Goal: Task Accomplishment & Management: Complete application form

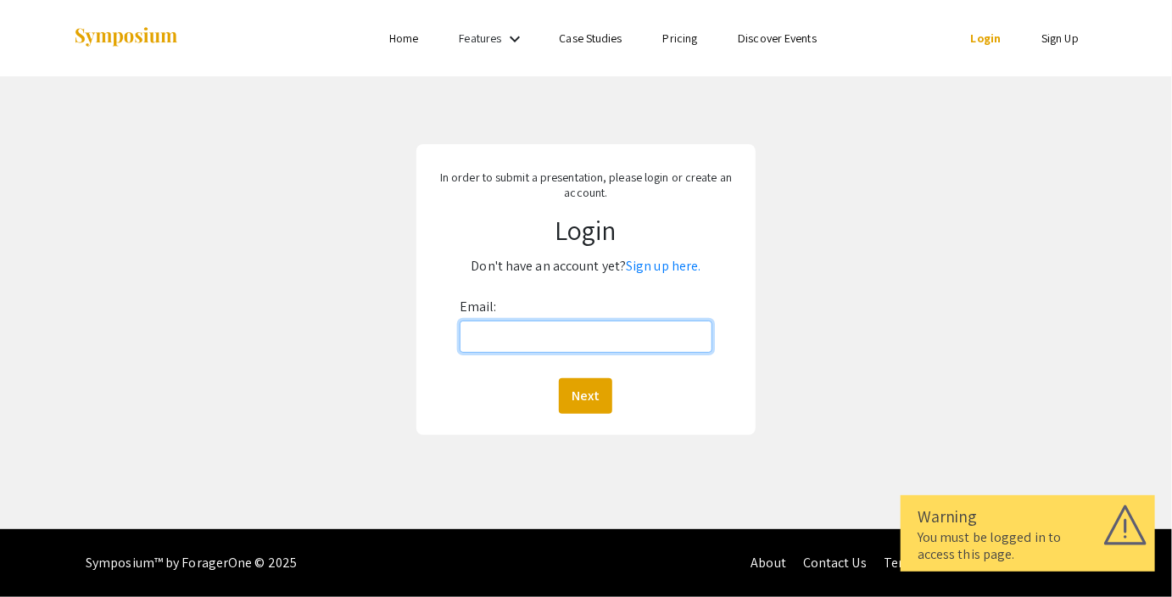
click at [527, 325] on input "Email:" at bounding box center [585, 336] width 253 height 32
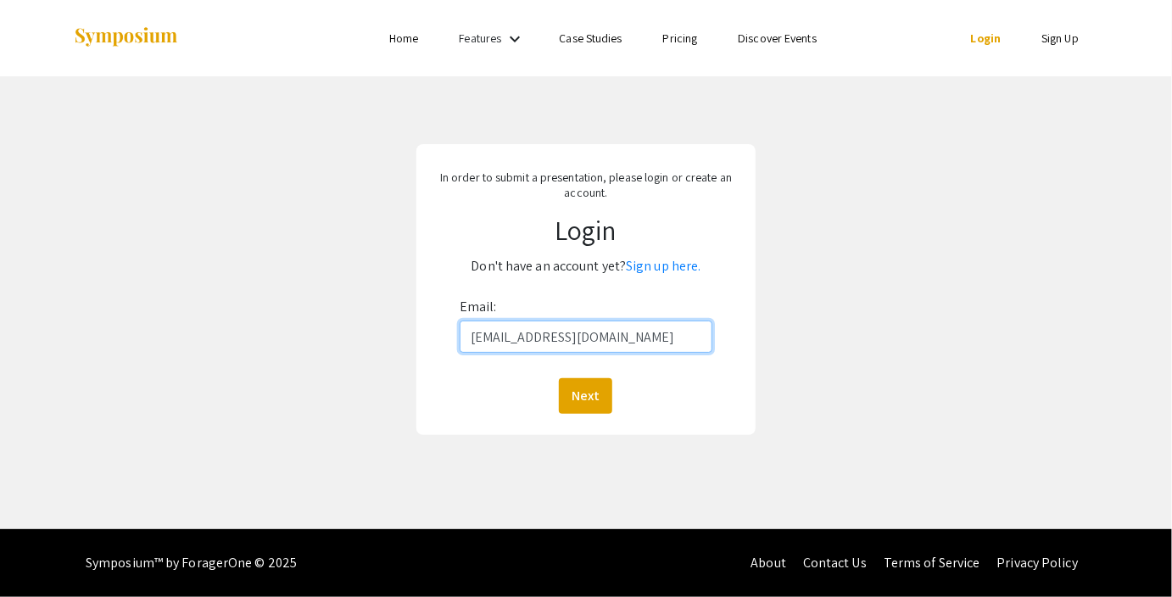
type input "[EMAIL_ADDRESS][DOMAIN_NAME]"
click at [559, 378] on button "Next" at bounding box center [585, 396] width 53 height 36
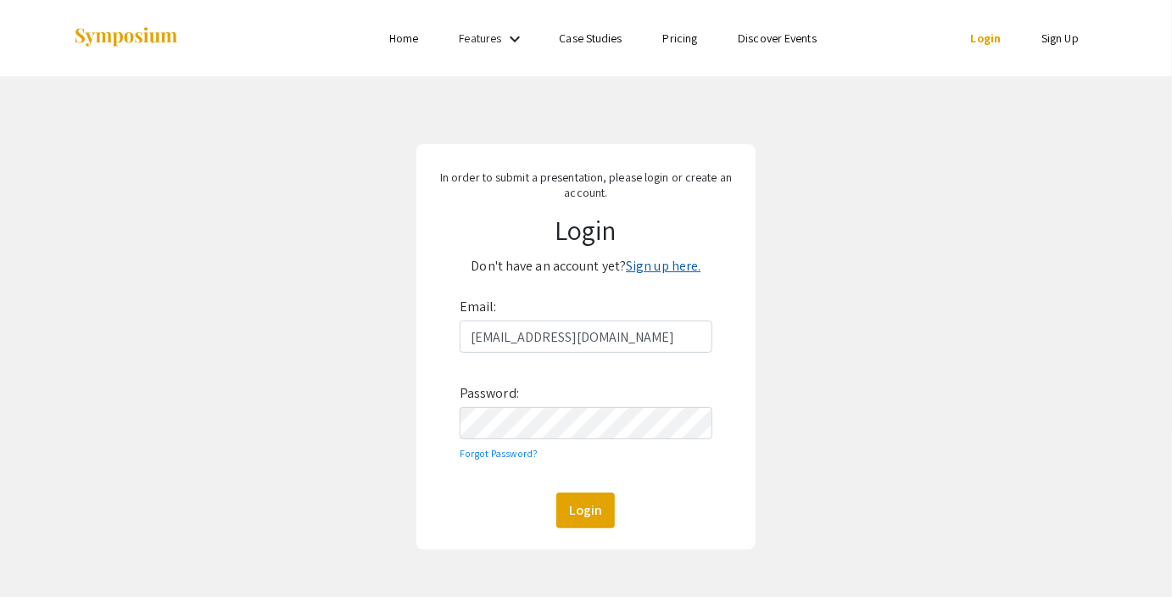
click at [671, 262] on link "Sign up here." at bounding box center [663, 266] width 75 height 18
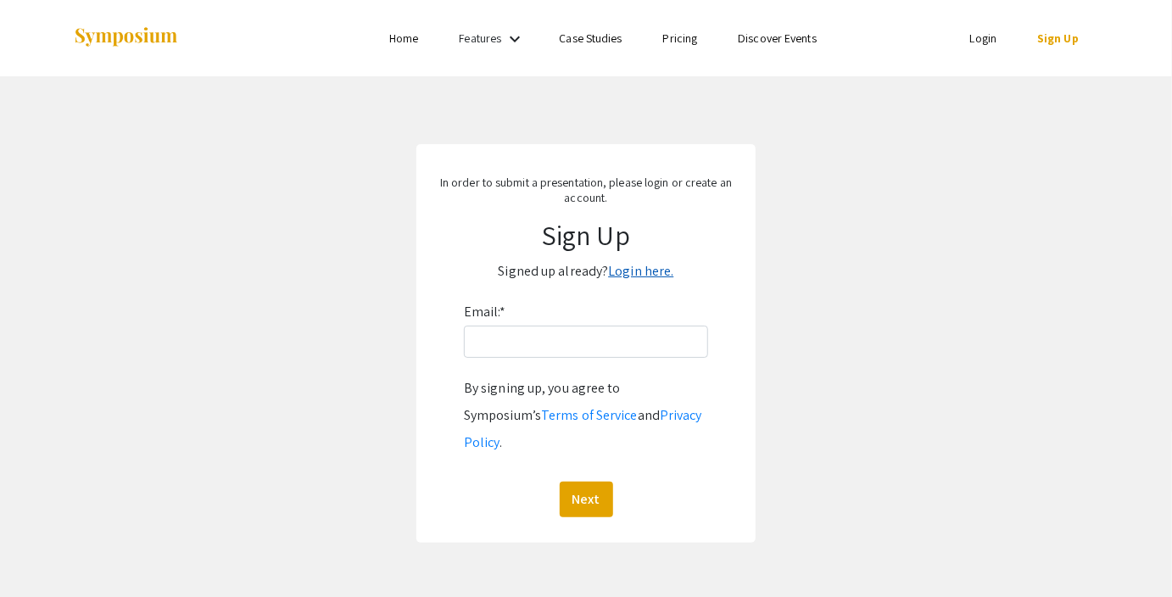
click at [651, 275] on link "Login here." at bounding box center [640, 271] width 65 height 18
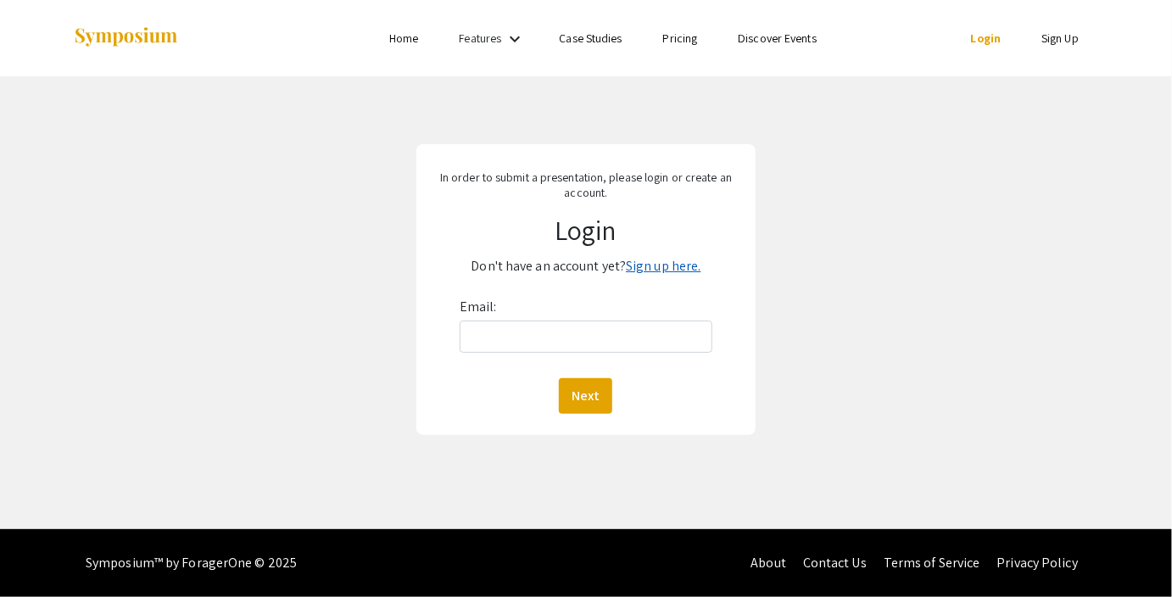
click at [643, 268] on link "Sign up here." at bounding box center [663, 266] width 75 height 18
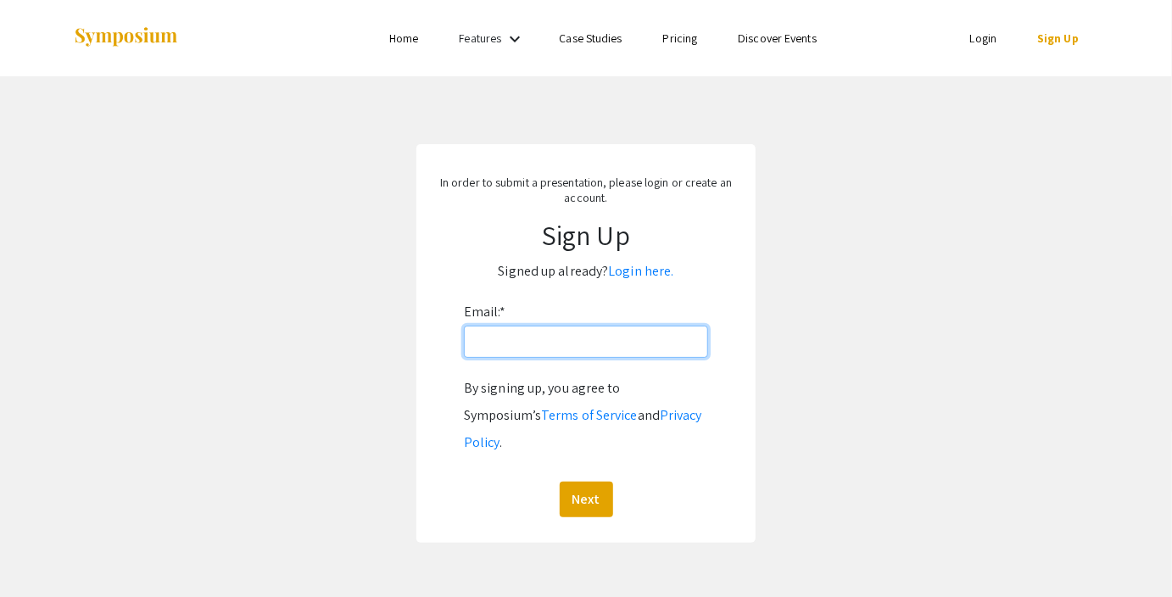
click at [544, 332] on input "Email: *" at bounding box center [586, 342] width 244 height 32
type input "[EMAIL_ADDRESS][DOMAIN_NAME]"
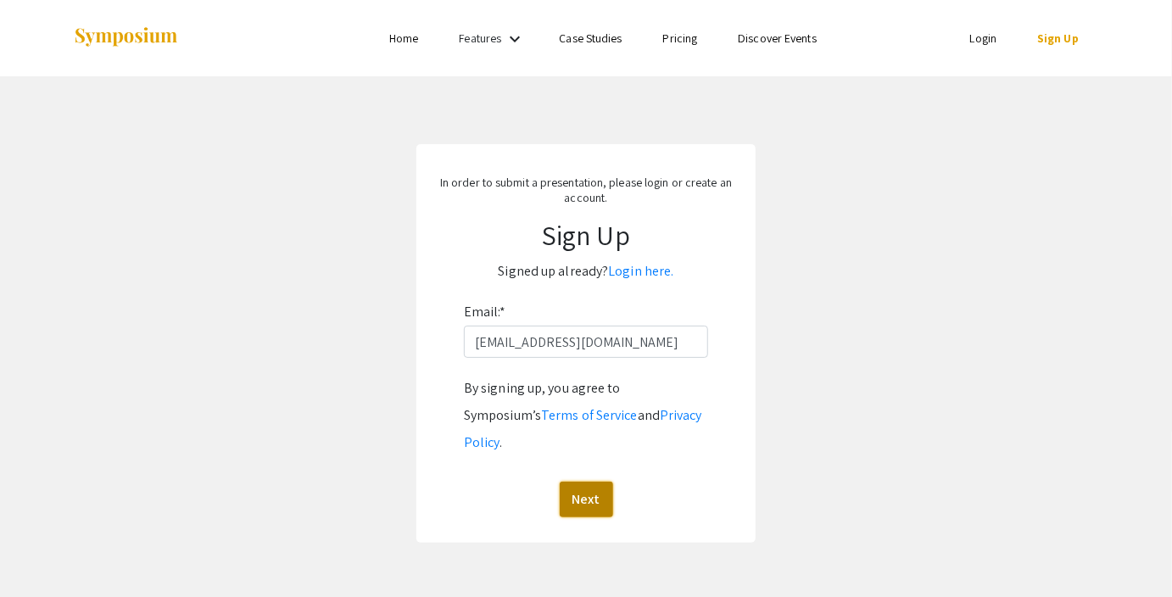
click at [571, 487] on button "Next" at bounding box center [585, 500] width 53 height 36
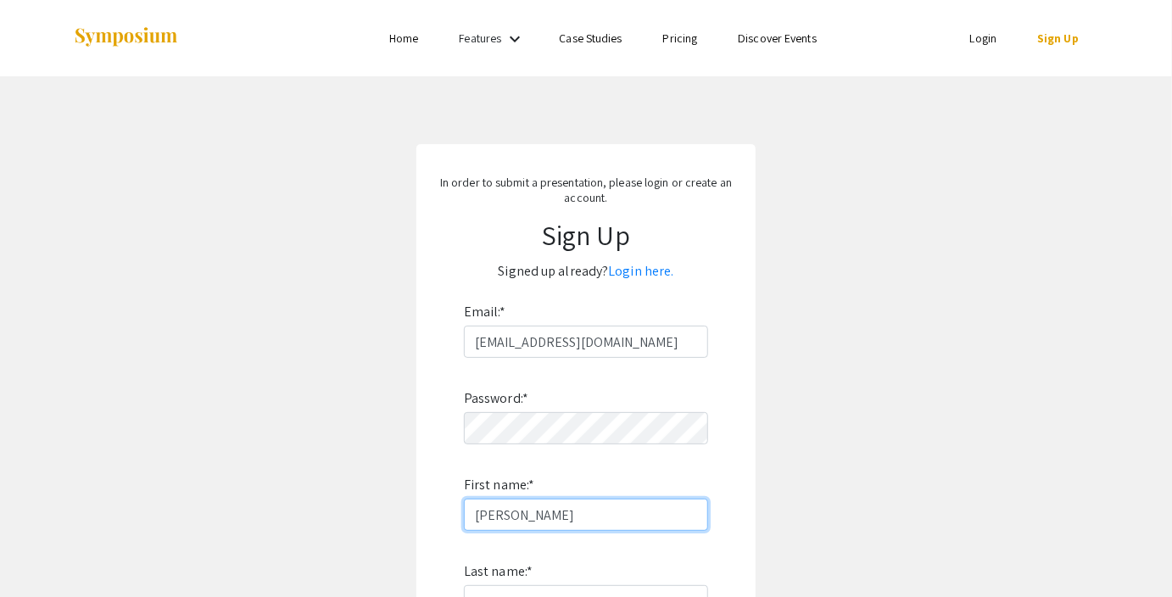
type input "Vance"
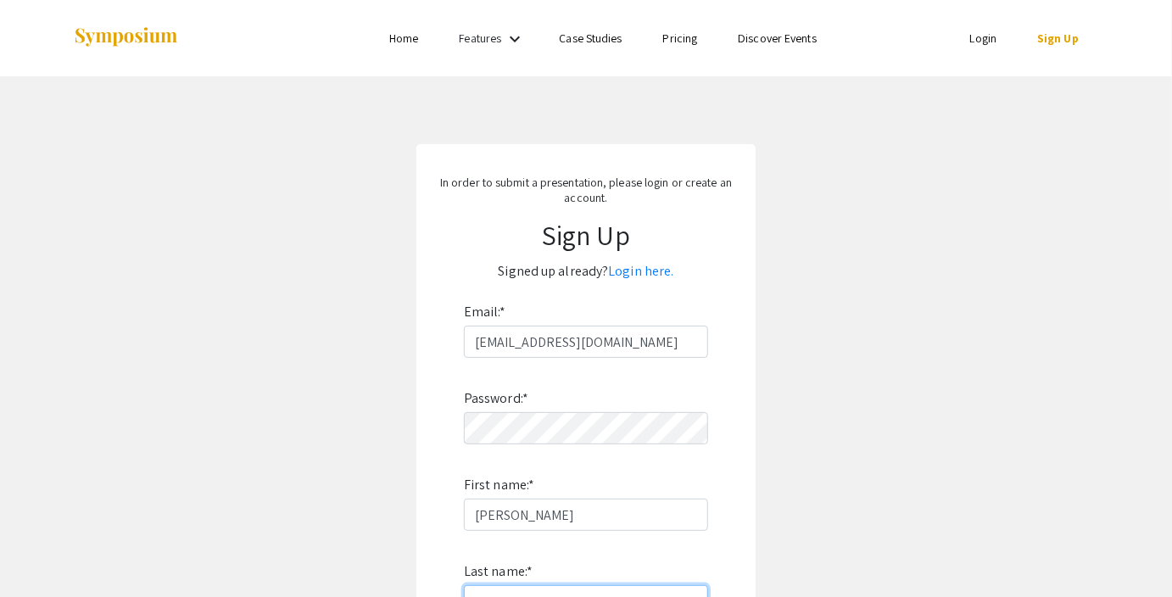
scroll to position [303, 0]
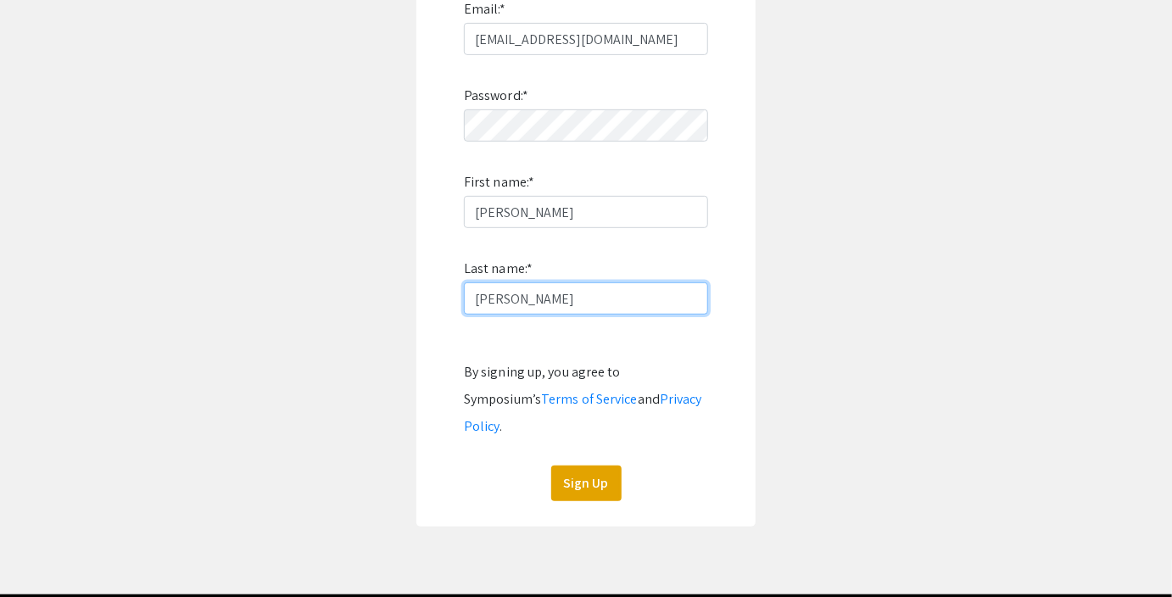
type input "Sisson"
click button "Sign Up" at bounding box center [586, 483] width 70 height 36
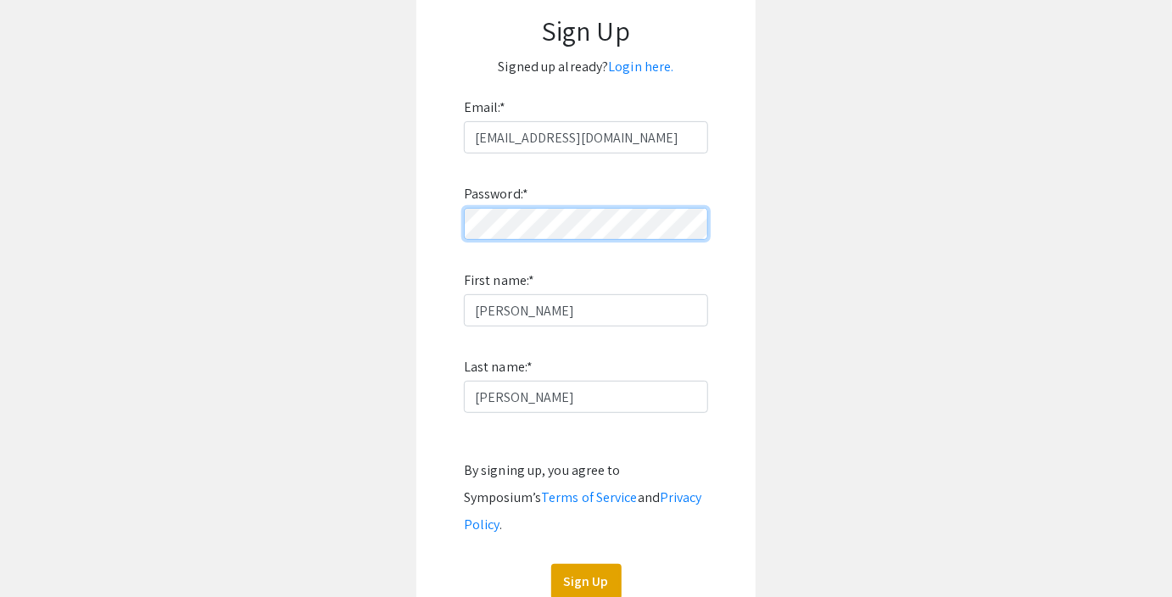
scroll to position [205, 0]
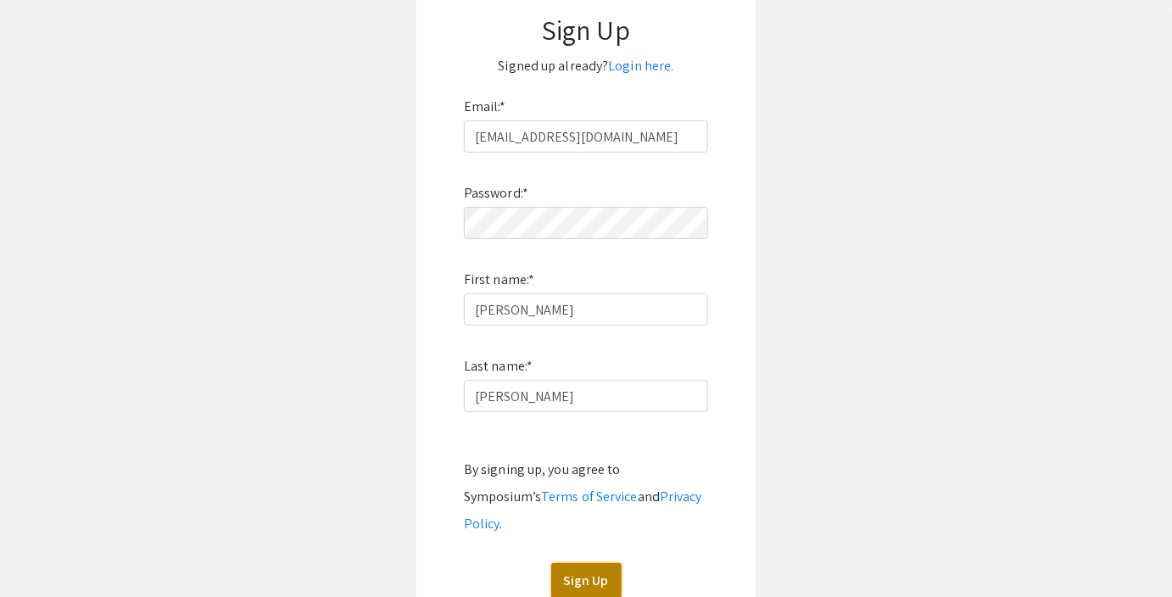
click at [582, 563] on button "Sign Up" at bounding box center [586, 581] width 70 height 36
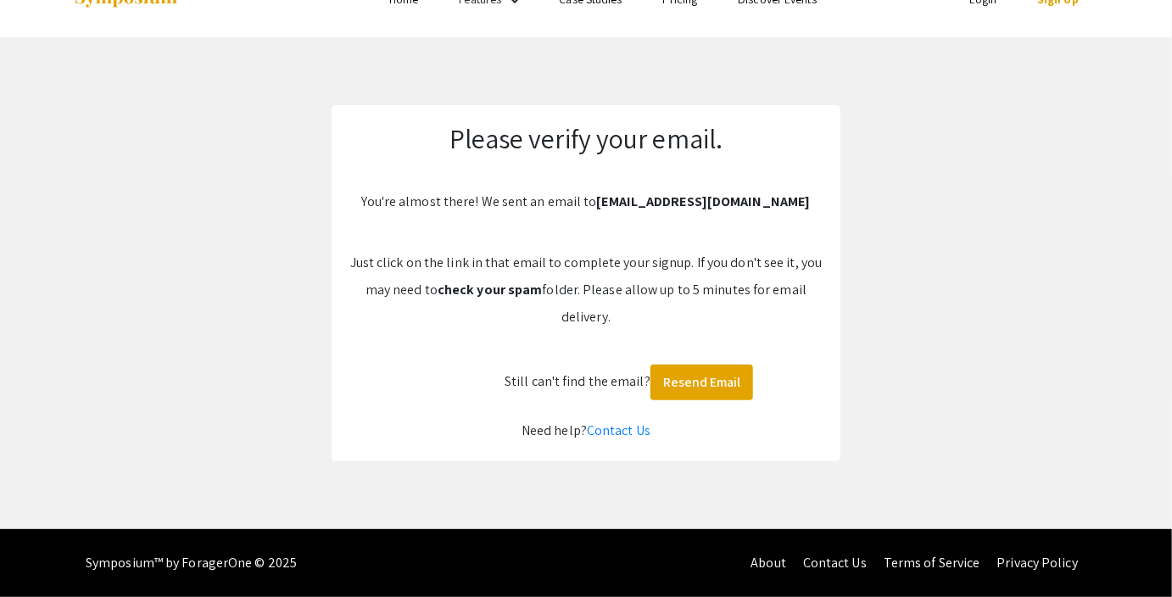
scroll to position [0, 0]
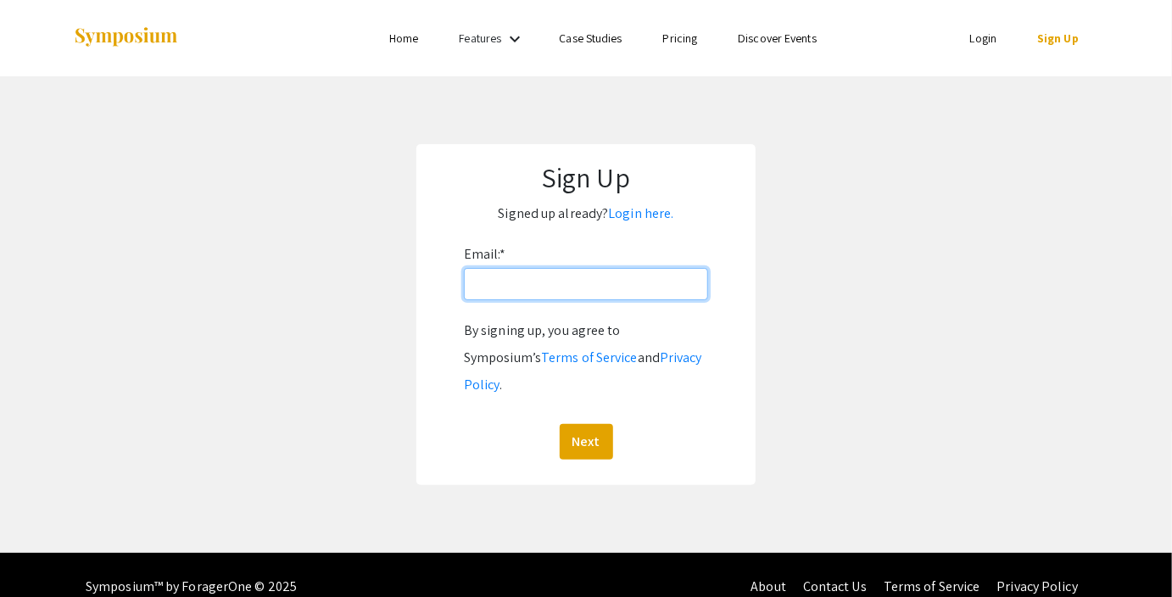
click at [544, 284] on input "Email: *" at bounding box center [586, 284] width 244 height 32
type input "vsisson"
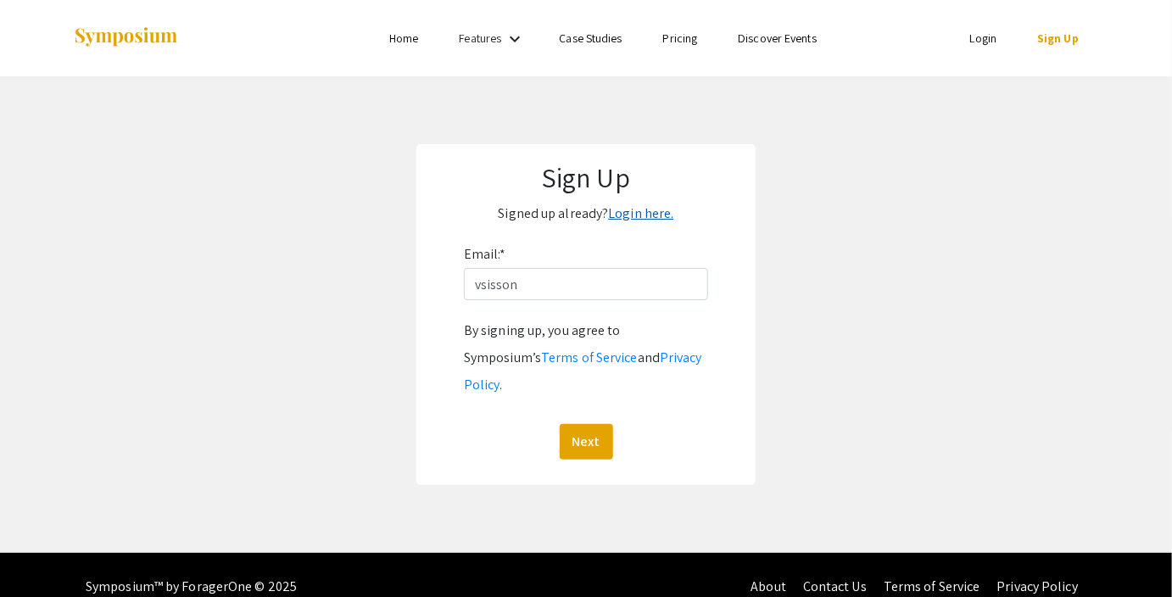
click at [643, 210] on link "Login here." at bounding box center [640, 213] width 65 height 18
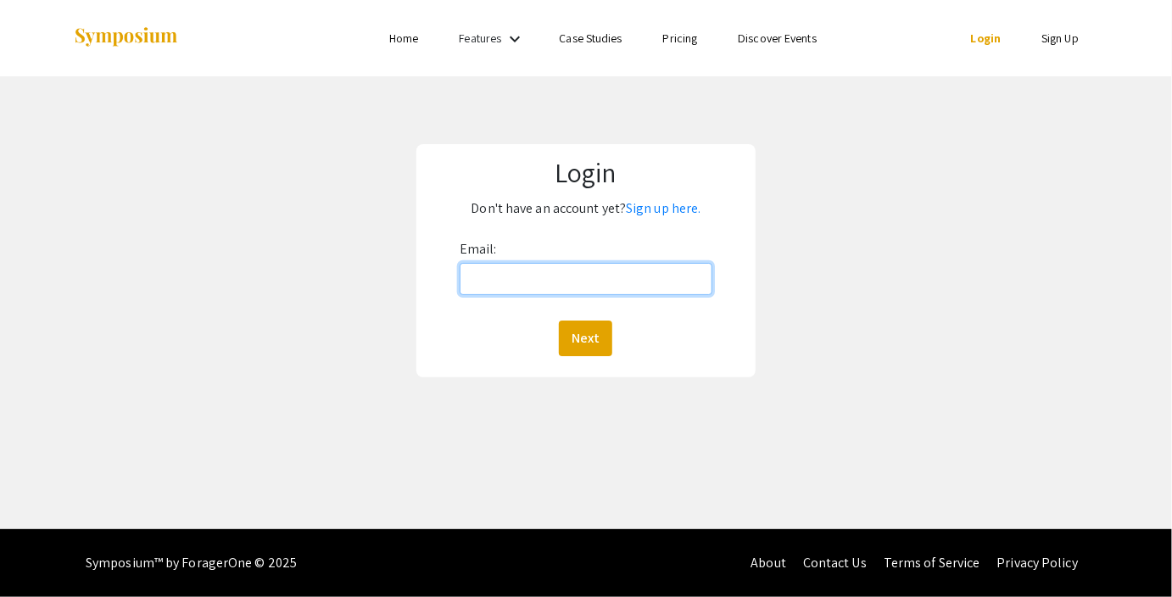
click at [554, 268] on input "Email:" at bounding box center [585, 279] width 253 height 32
type input "[EMAIL_ADDRESS][DOMAIN_NAME]"
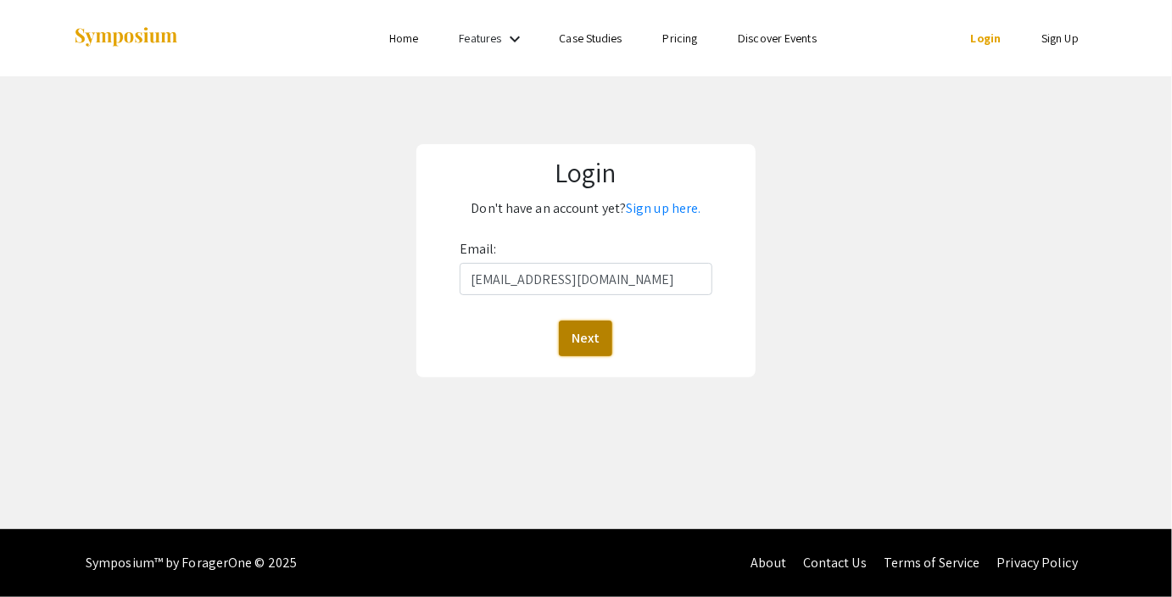
click at [581, 338] on button "Next" at bounding box center [585, 338] width 53 height 36
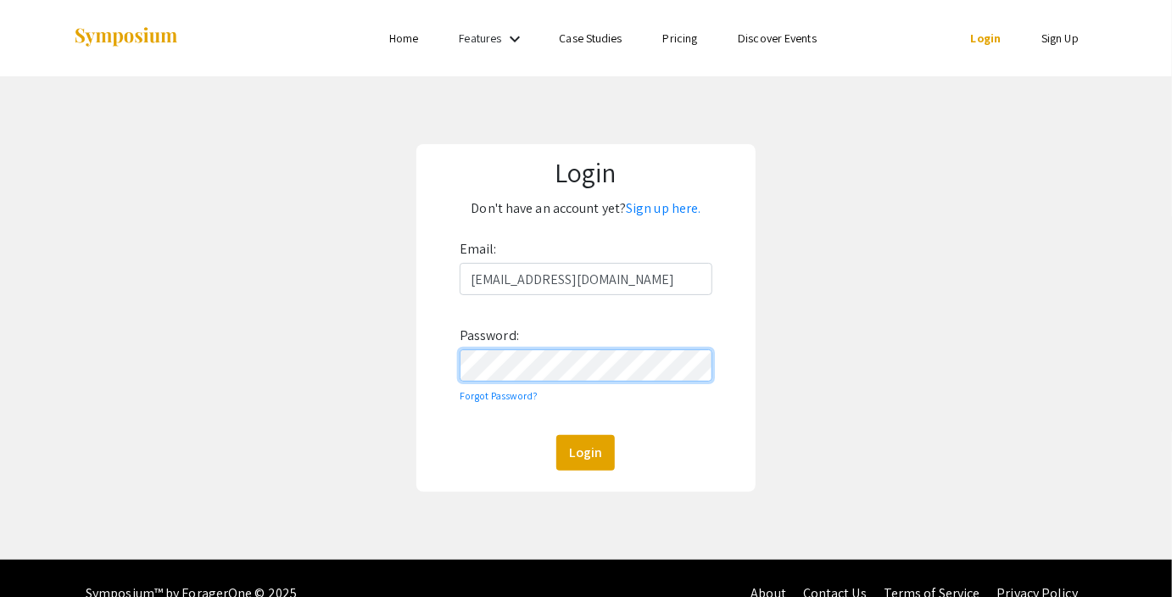
click at [556, 435] on button "Login" at bounding box center [585, 453] width 58 height 36
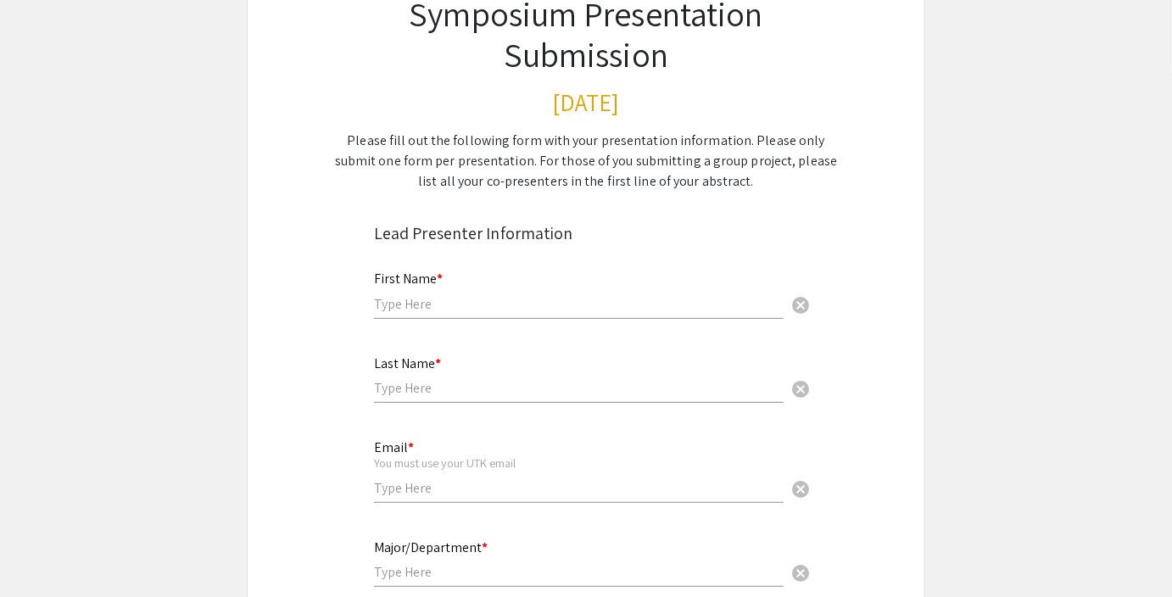
scroll to position [181, 0]
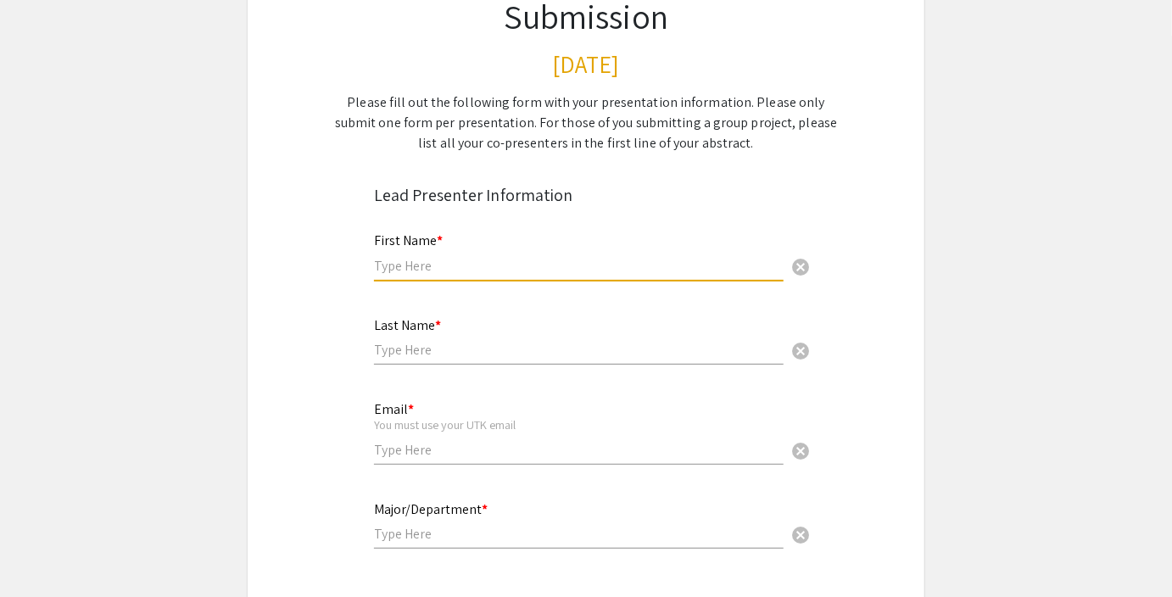
click at [502, 257] on input "text" at bounding box center [578, 266] width 409 height 18
type input "[PERSON_NAME]"
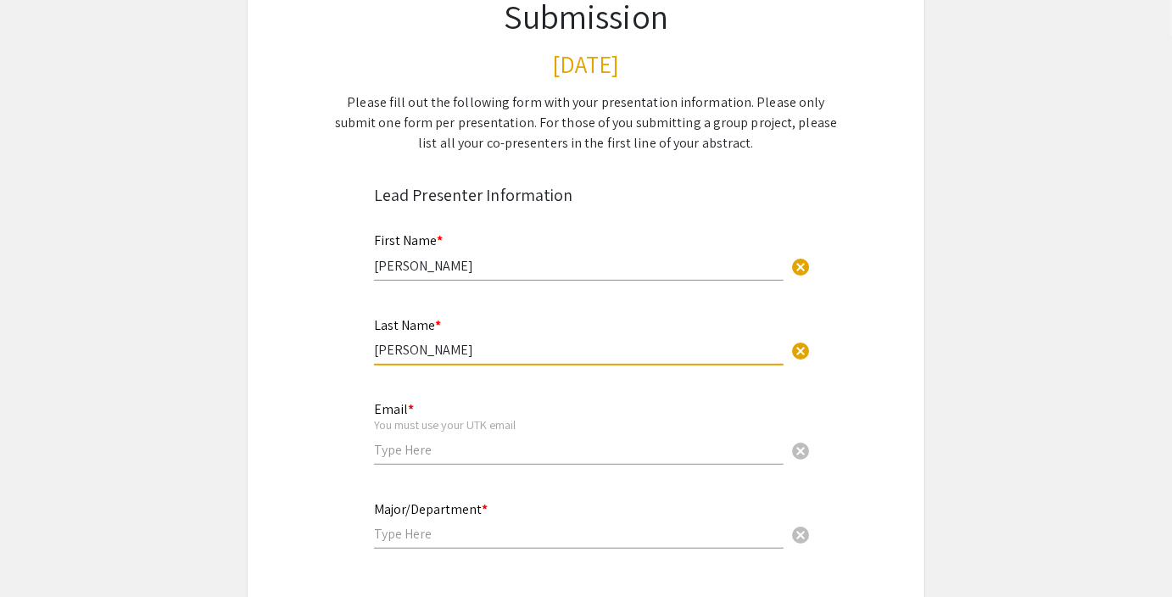
type input "[PERSON_NAME]"
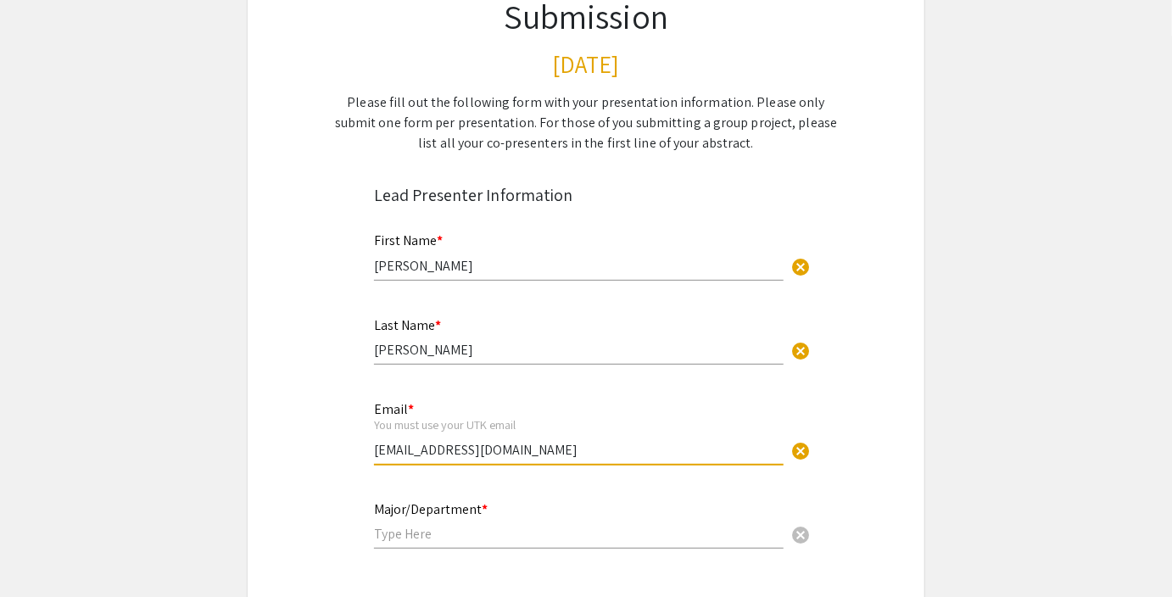
scroll to position [389, 0]
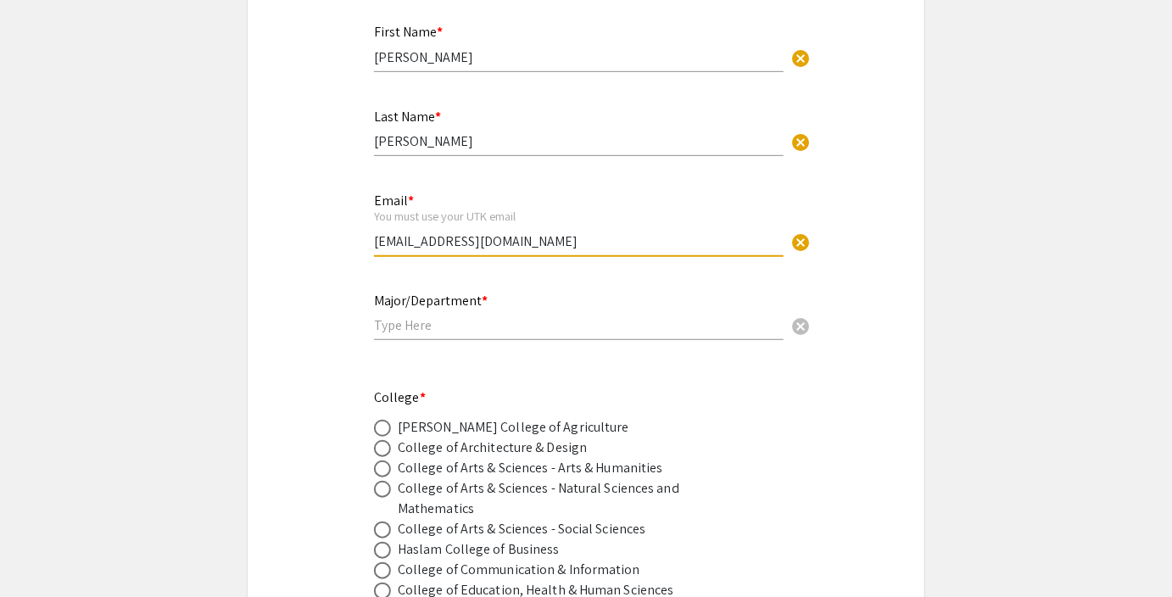
type input "[EMAIL_ADDRESS][DOMAIN_NAME]"
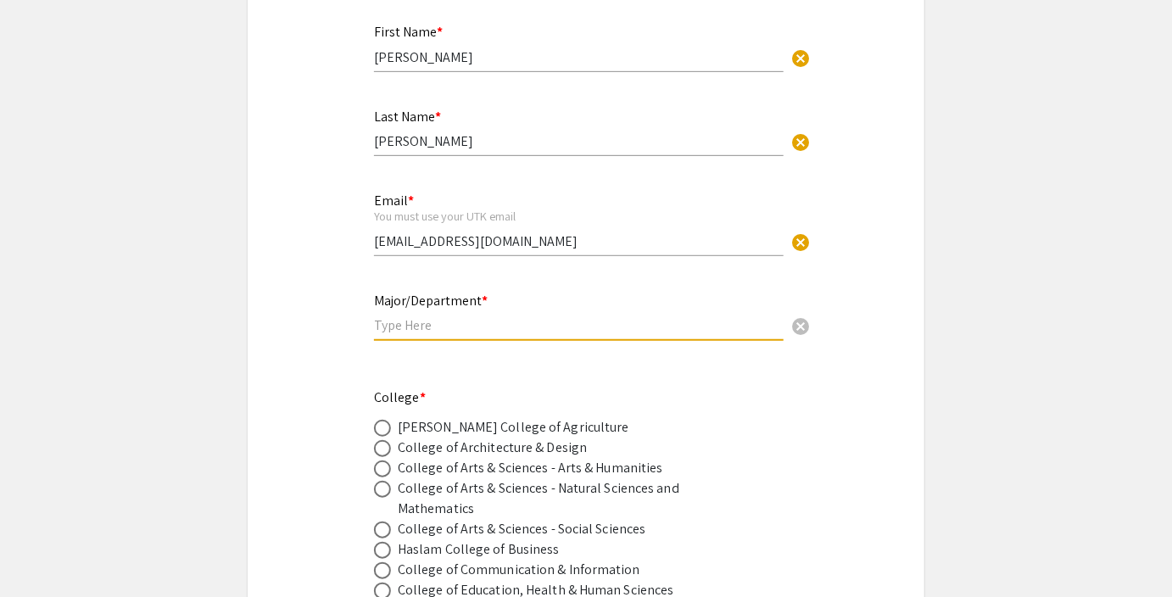
click at [435, 316] on input "text" at bounding box center [578, 325] width 409 height 18
type input "Chemical and Biomolecular Engineering"
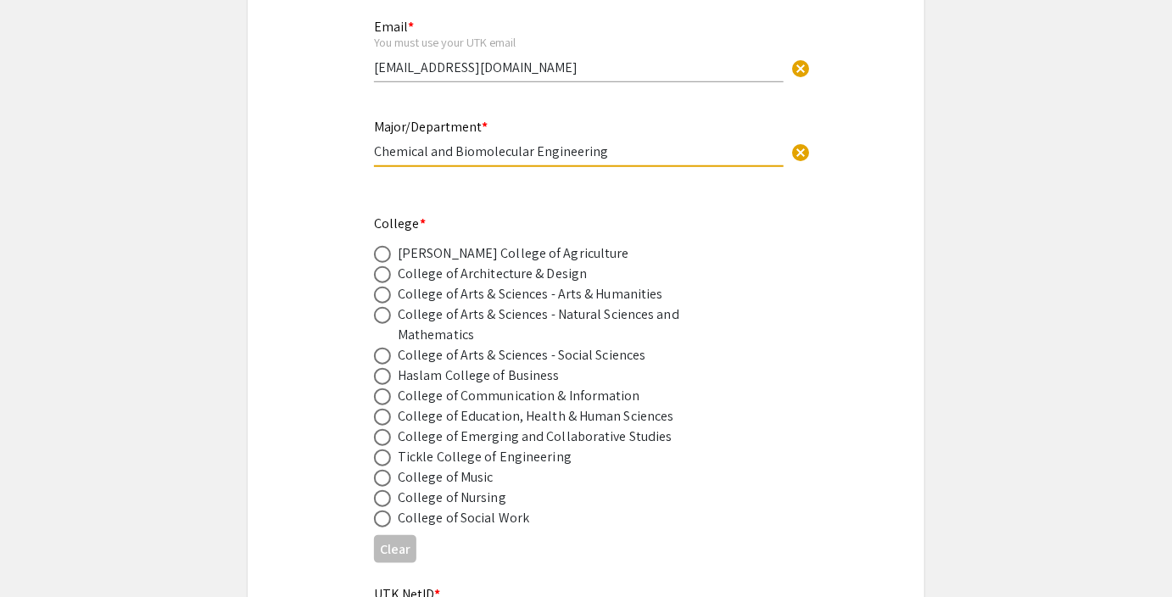
scroll to position [606, 0]
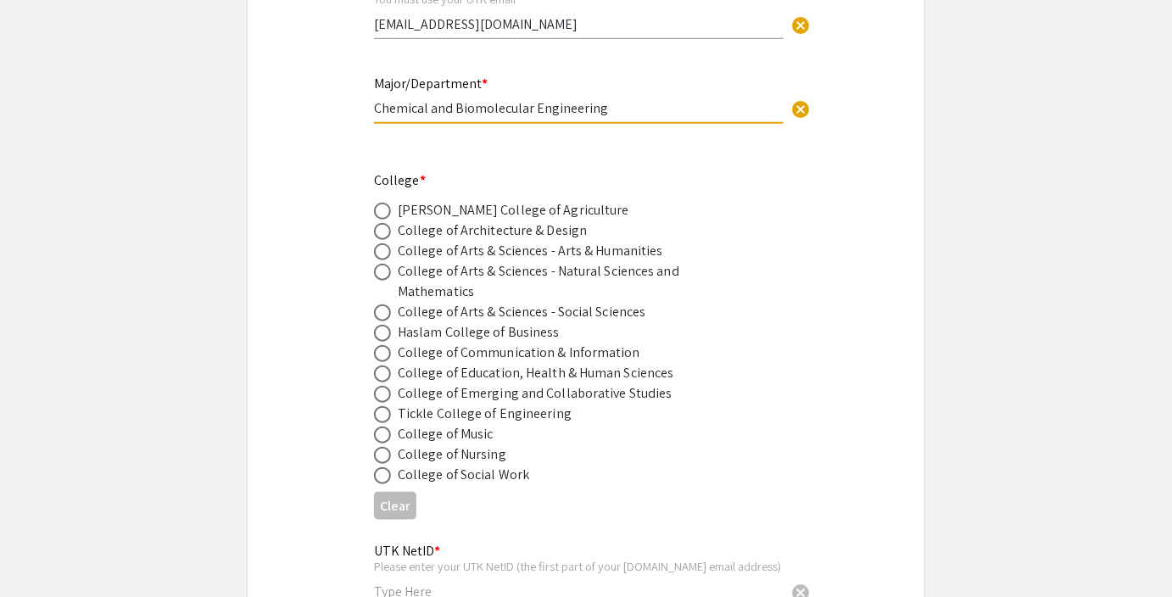
click at [445, 404] on div "Tickle College of Engineering" at bounding box center [485, 414] width 174 height 20
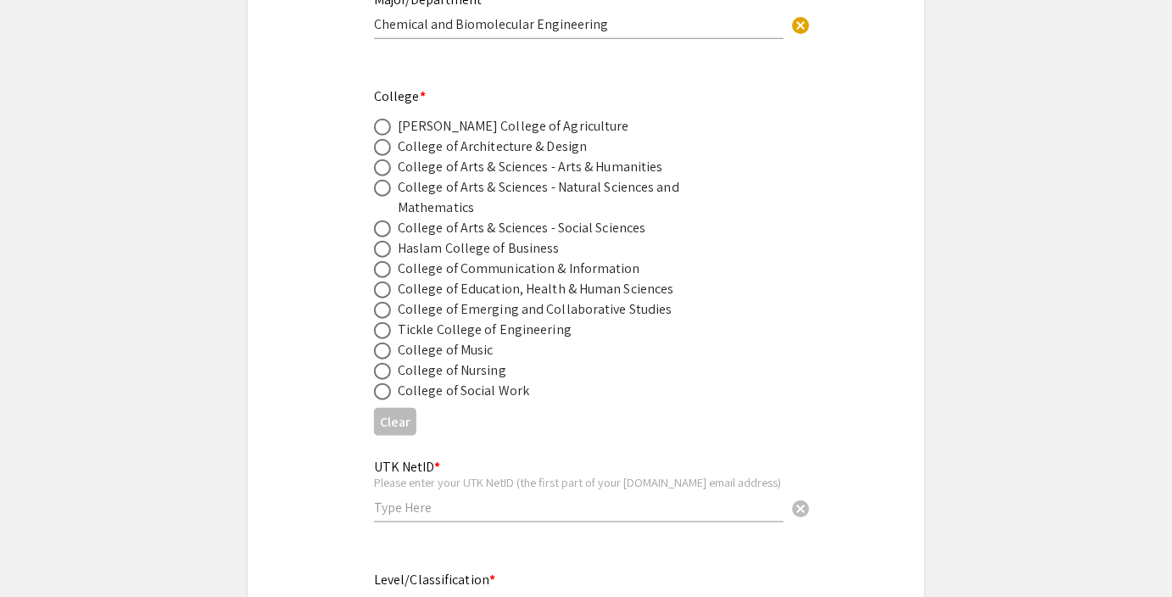
scroll to position [694, 0]
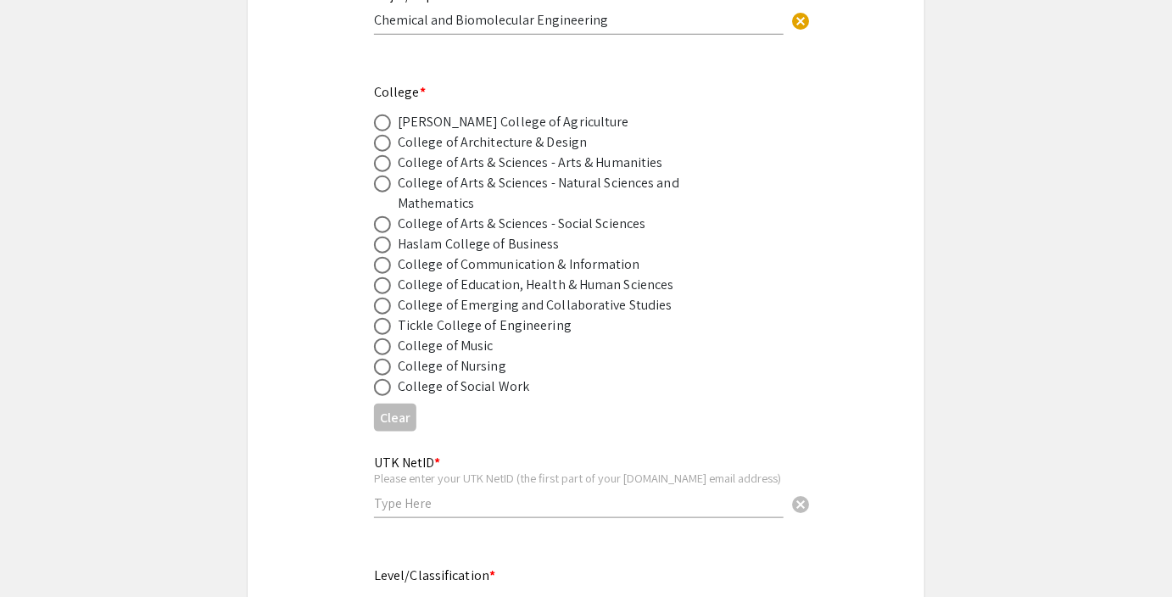
click at [381, 298] on span at bounding box center [382, 306] width 17 height 17
click at [381, 298] on input "radio" at bounding box center [382, 306] width 17 height 17
radio input "true"
click at [381, 318] on span at bounding box center [382, 326] width 17 height 17
click at [381, 318] on input "radio" at bounding box center [382, 326] width 17 height 17
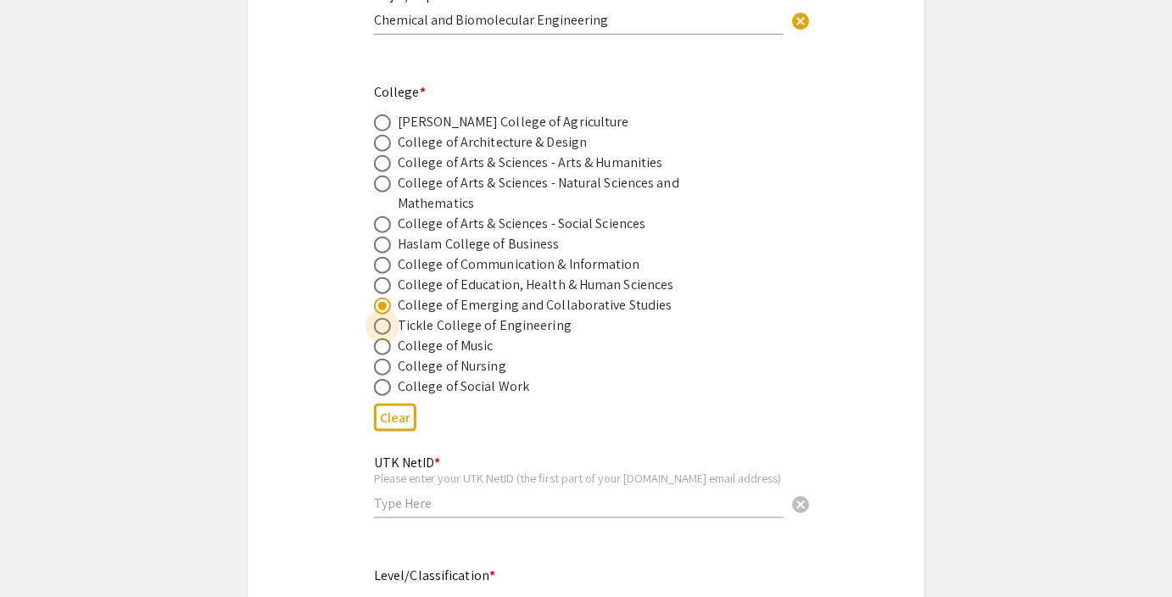
radio input "true"
click at [454, 494] on input "text" at bounding box center [578, 503] width 409 height 18
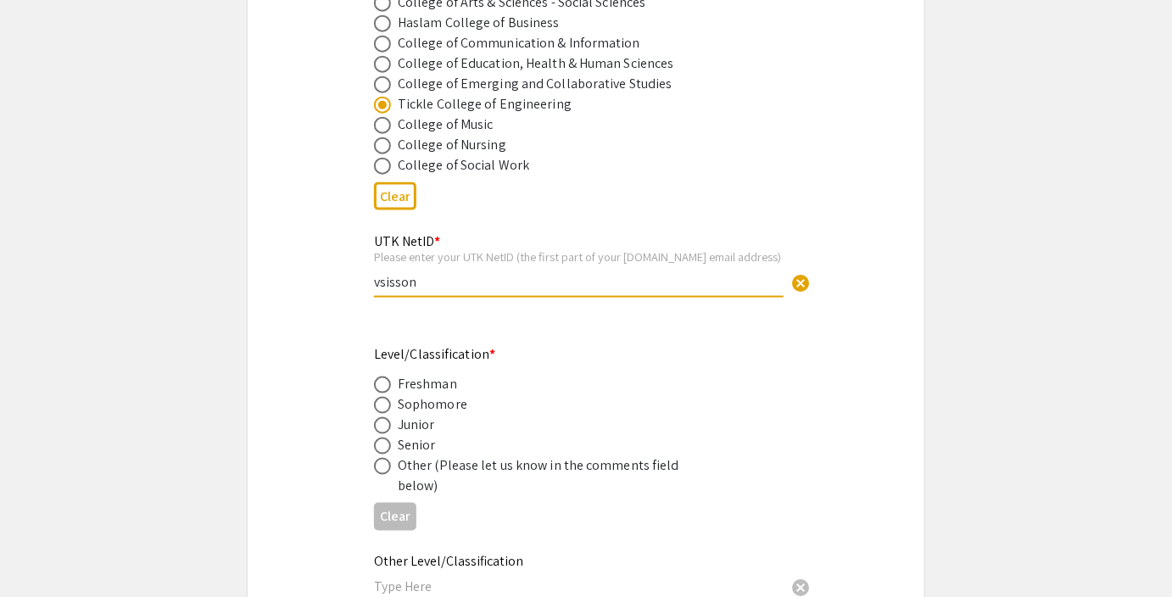
scroll to position [917, 0]
type input "vsisson"
click at [420, 433] on div "Senior" at bounding box center [417, 443] width 38 height 20
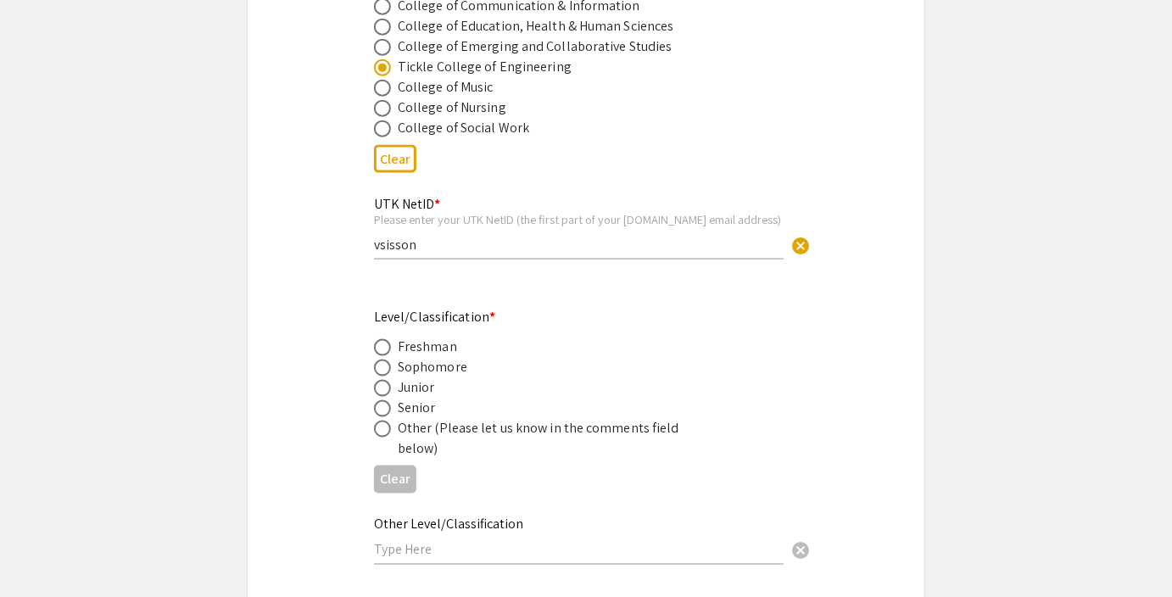
scroll to position [955, 0]
click at [389, 398] on span at bounding box center [382, 406] width 17 height 17
click at [389, 398] on input "radio" at bounding box center [382, 406] width 17 height 17
radio input "true"
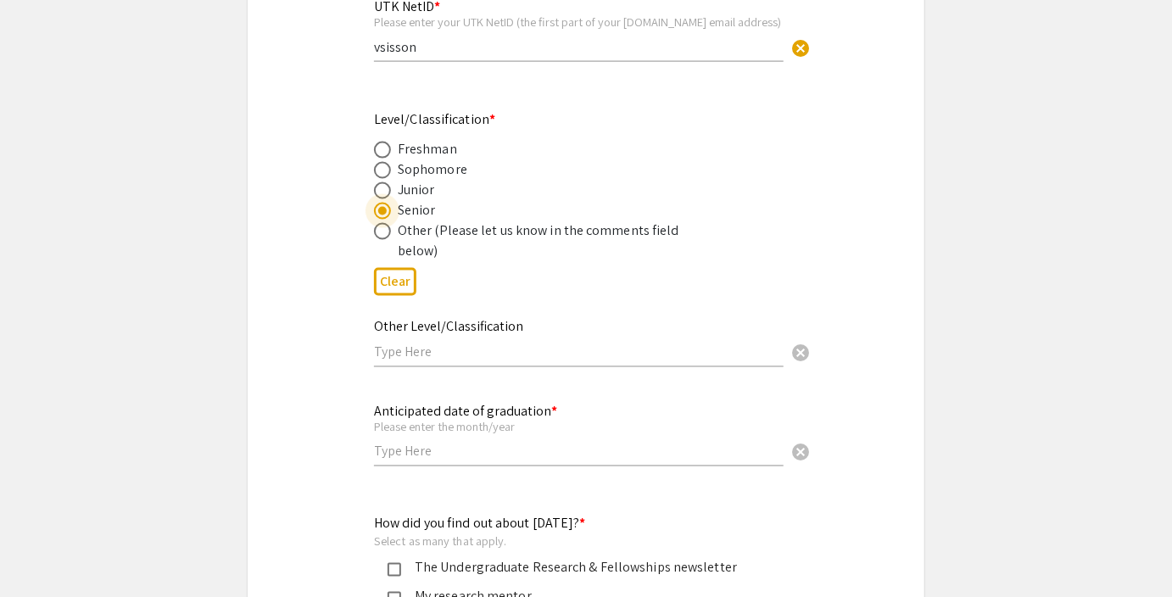
scroll to position [1328, 0]
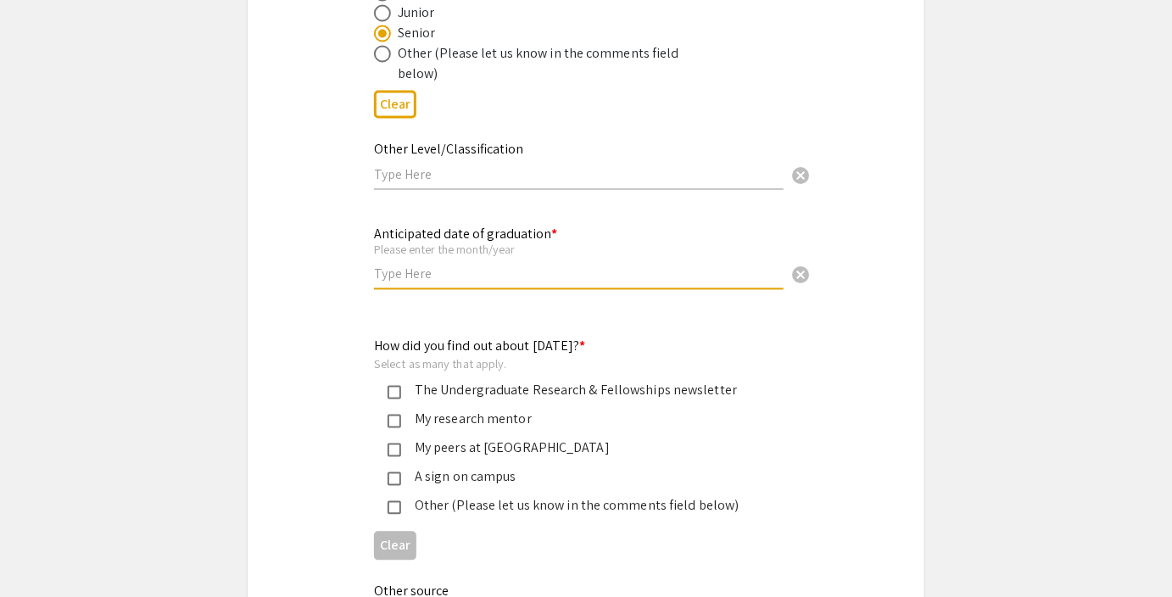
click at [460, 265] on input "text" at bounding box center [578, 274] width 409 height 18
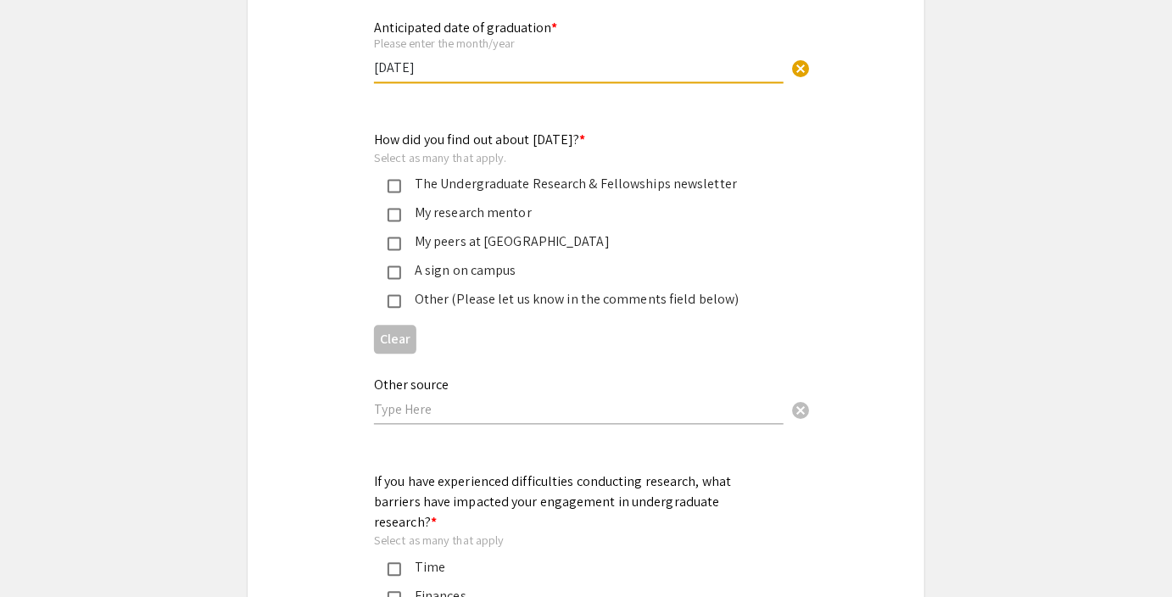
type input "[DATE]"
click at [385, 174] on div "The Undergraduate Research & Fellowships newsletter" at bounding box center [572, 184] width 397 height 20
click at [398, 237] on mat-pseudo-checkbox at bounding box center [394, 244] width 14 height 14
click at [405, 203] on div "My research mentor" at bounding box center [579, 213] width 356 height 20
click at [396, 208] on mat-pseudo-checkbox at bounding box center [394, 215] width 14 height 14
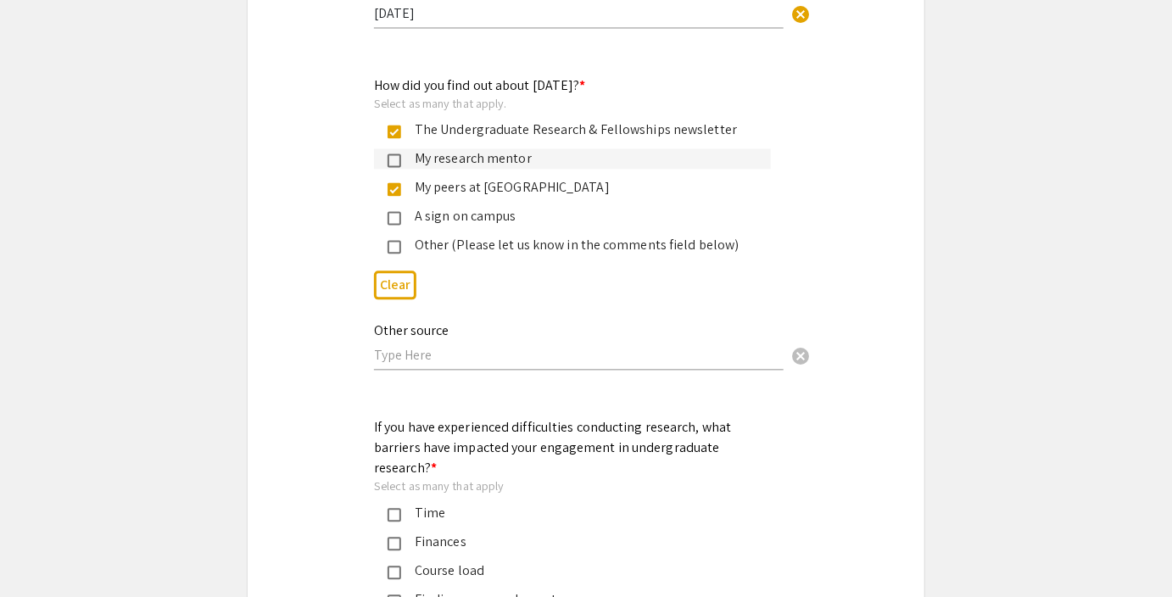
scroll to position [1588, 0]
click at [437, 236] on div "Other (Please let us know in the comments field below)" at bounding box center [579, 246] width 356 height 20
click at [447, 347] on input "text" at bounding box center [578, 356] width 409 height 18
type input "S"
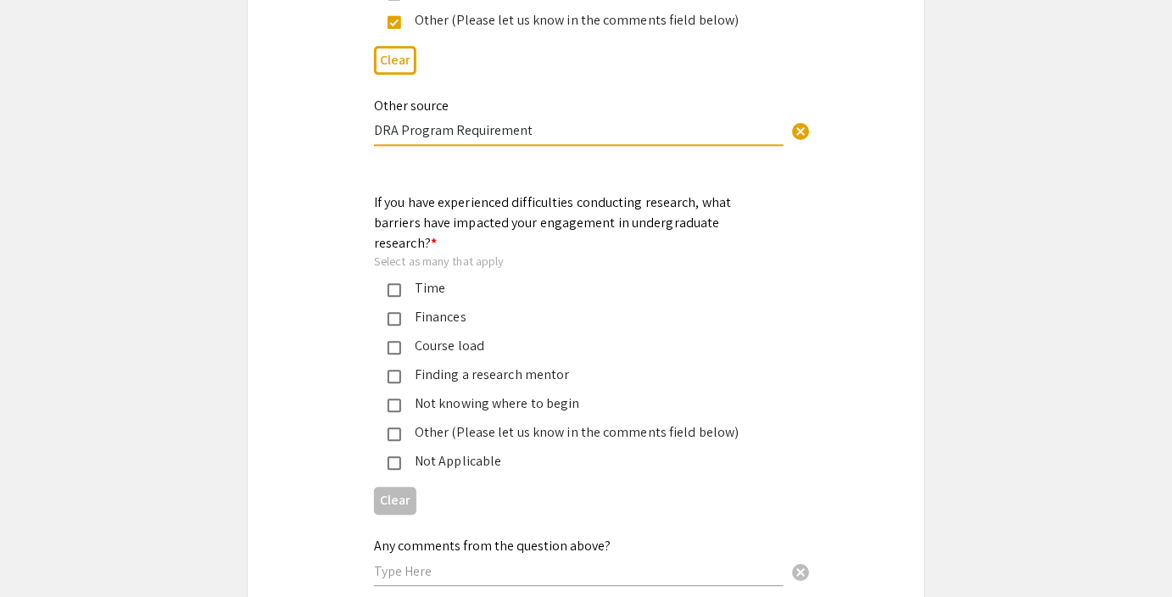
scroll to position [1814, 0]
type input "DRA Program Requirement"
click at [634, 200] on mat-label "If you have experienced difficulties conducting research, what barriers have im…" at bounding box center [552, 221] width 357 height 58
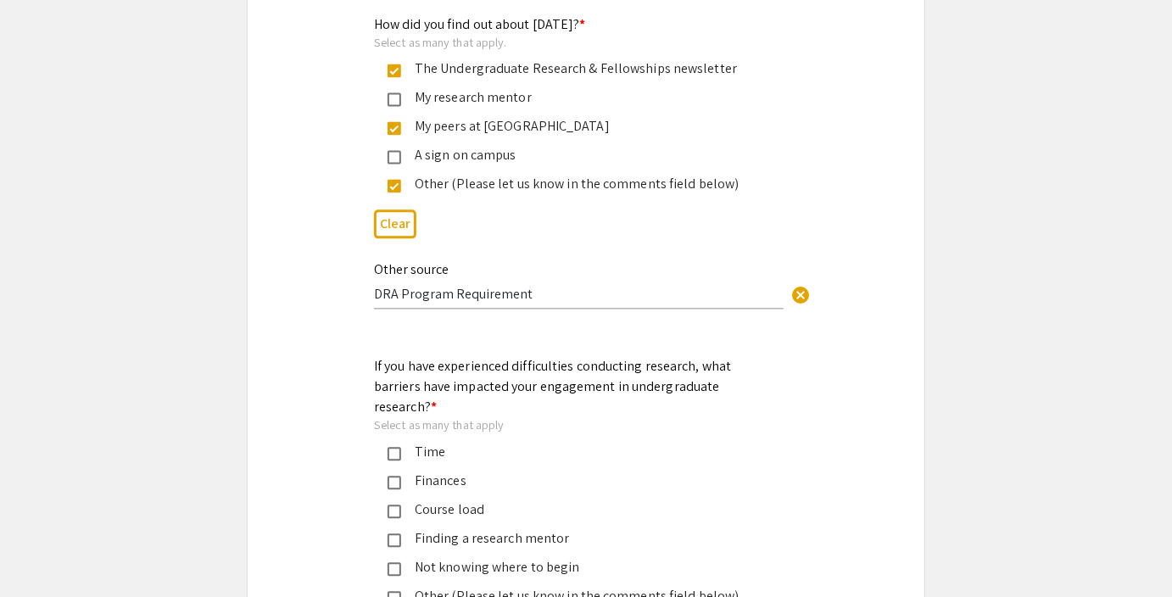
scroll to position [1650, 0]
click at [398, 179] on mat-pseudo-checkbox at bounding box center [394, 186] width 14 height 14
click at [795, 285] on span "cancel" at bounding box center [800, 295] width 20 height 20
click at [575, 417] on div "Select as many that apply" at bounding box center [572, 424] width 397 height 15
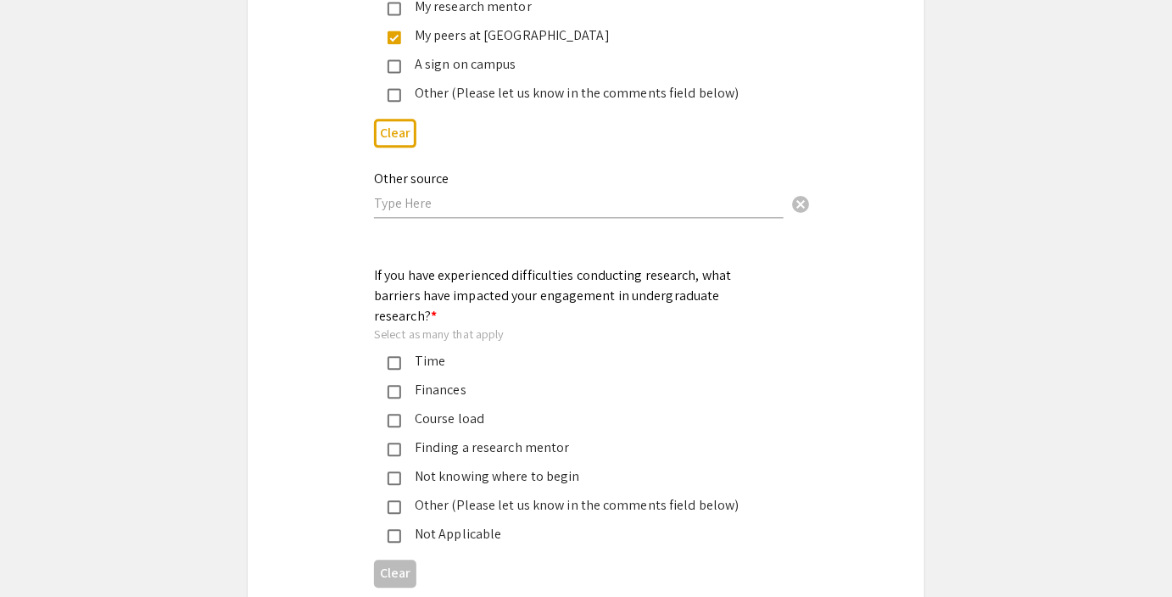
scroll to position [1829, 0]
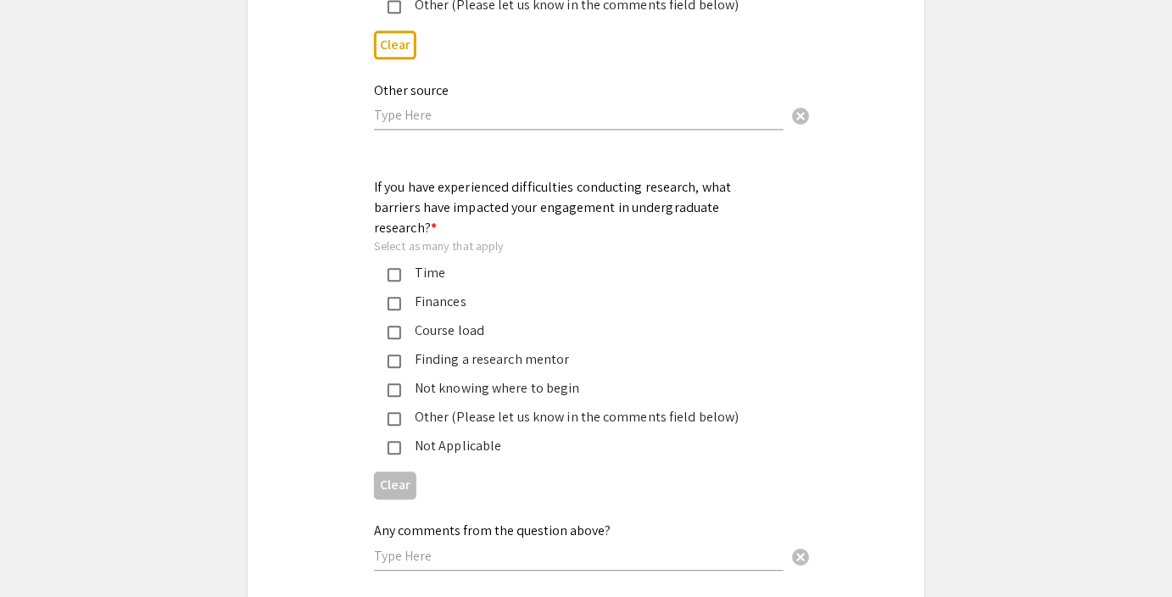
click at [393, 268] on mat-pseudo-checkbox at bounding box center [394, 275] width 14 height 14
click at [391, 326] on mat-pseudo-checkbox at bounding box center [394, 333] width 14 height 14
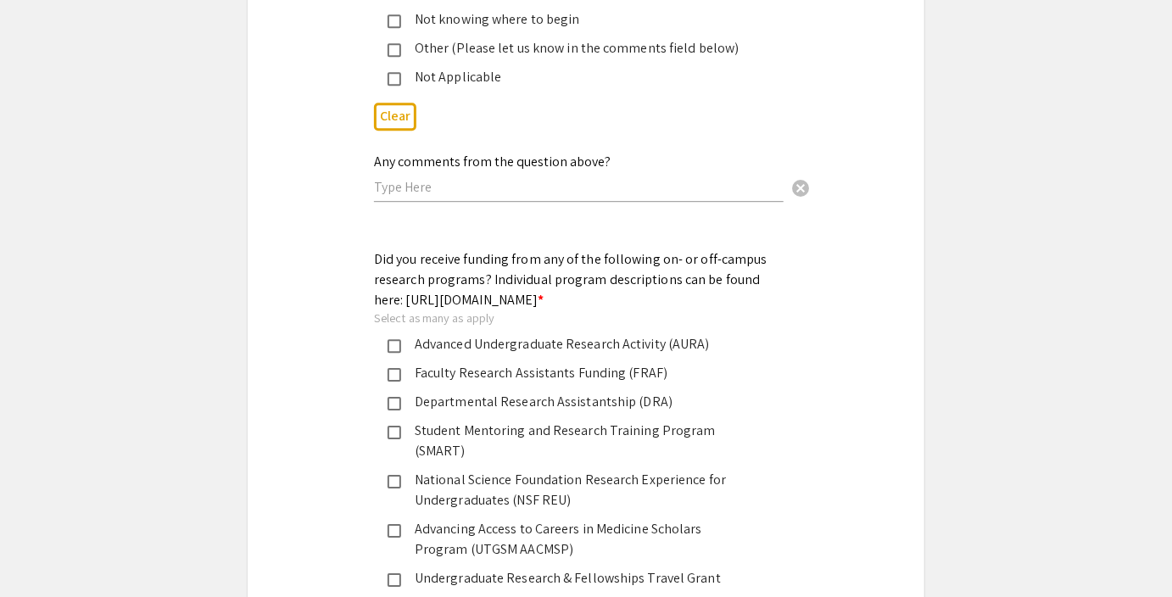
scroll to position [2196, 0]
click at [498, 392] on div "Departmental Research Assistantship (DRA)" at bounding box center [579, 402] width 356 height 20
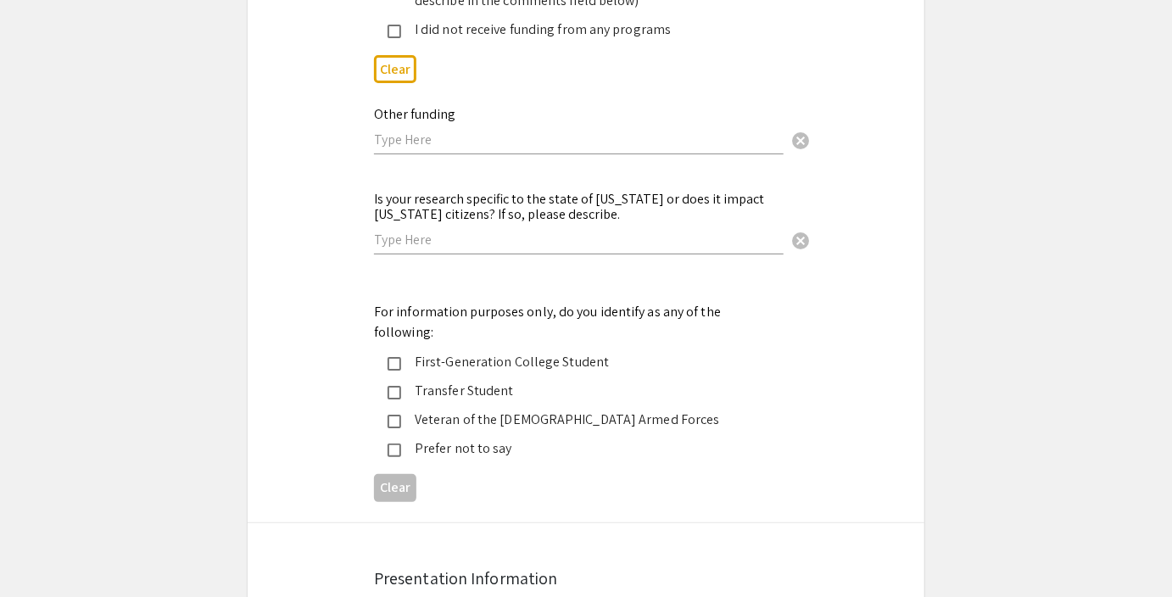
scroll to position [2851, 0]
click at [526, 353] on div "First-Generation College Student" at bounding box center [579, 363] width 356 height 20
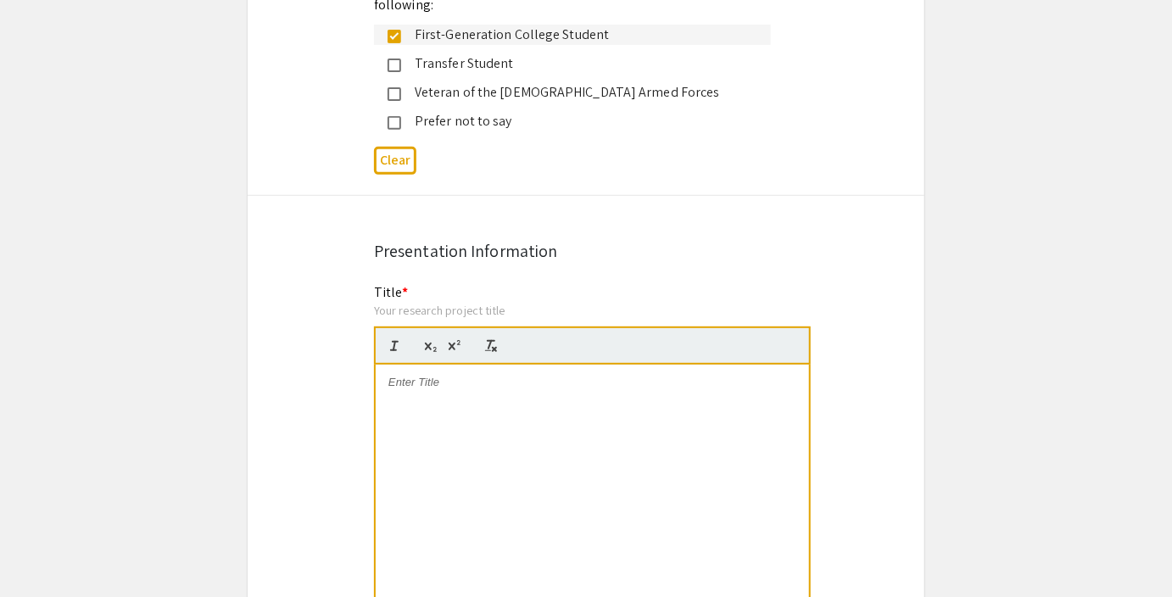
scroll to position [3181, 0]
click at [482, 364] on div at bounding box center [592, 491] width 433 height 254
click at [498, 364] on div at bounding box center [592, 491] width 433 height 254
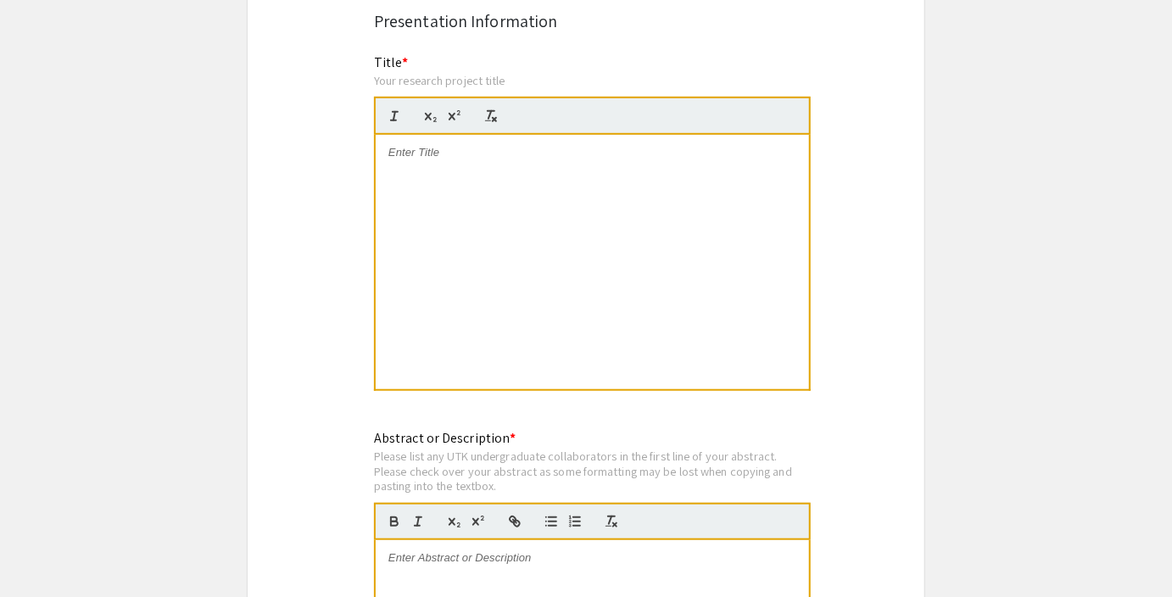
scroll to position [3420, 0]
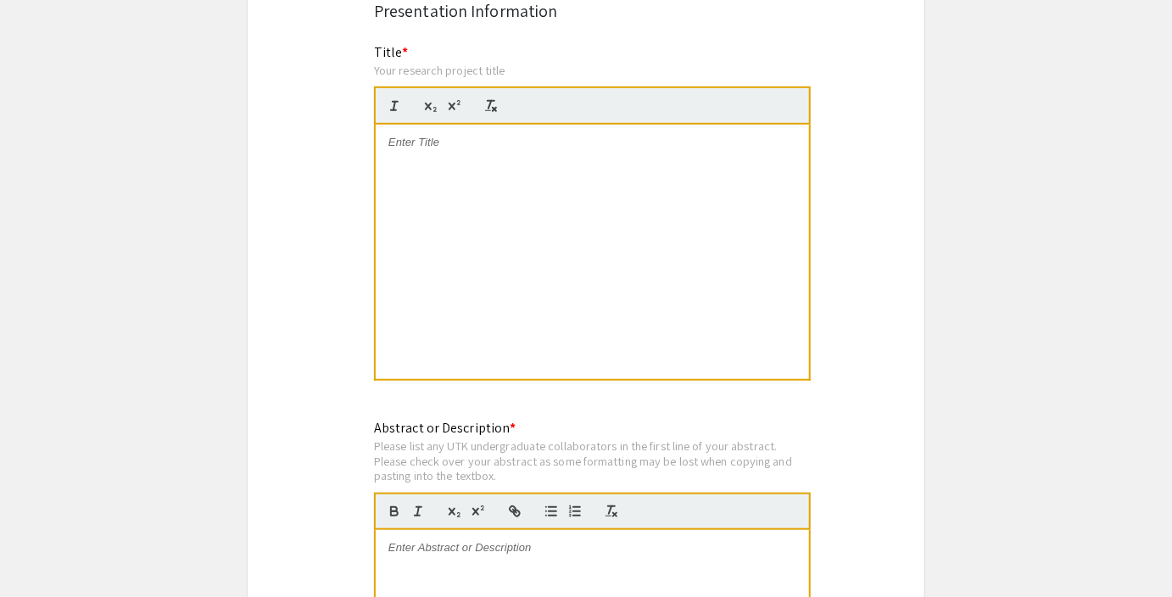
click at [526, 183] on div at bounding box center [592, 252] width 433 height 254
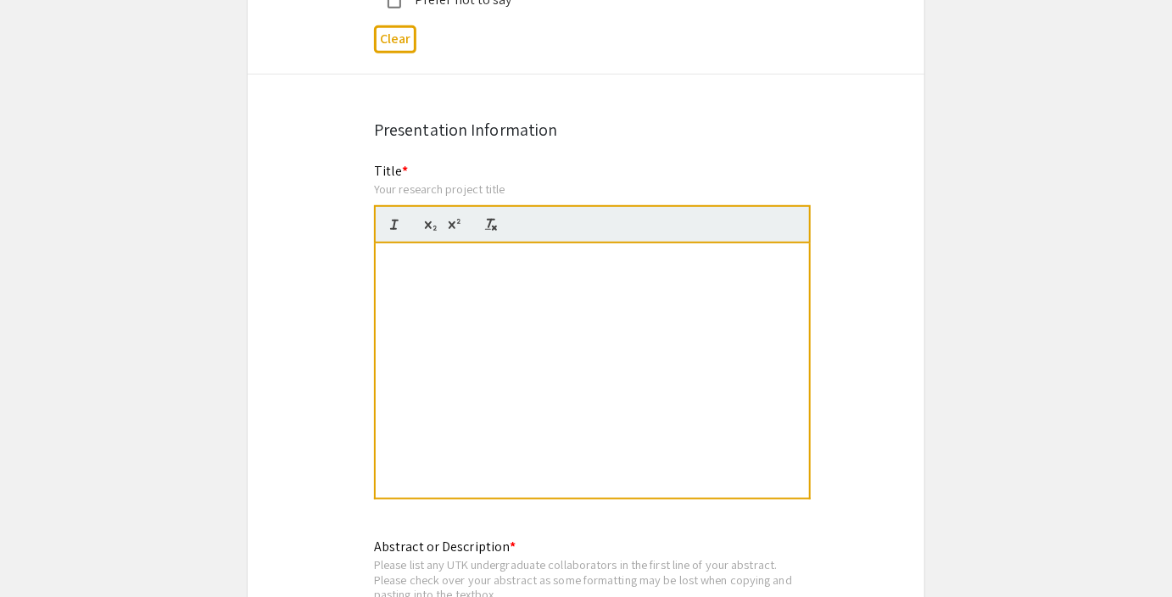
scroll to position [3303, 0]
click at [637, 283] on p at bounding box center [592, 290] width 408 height 15
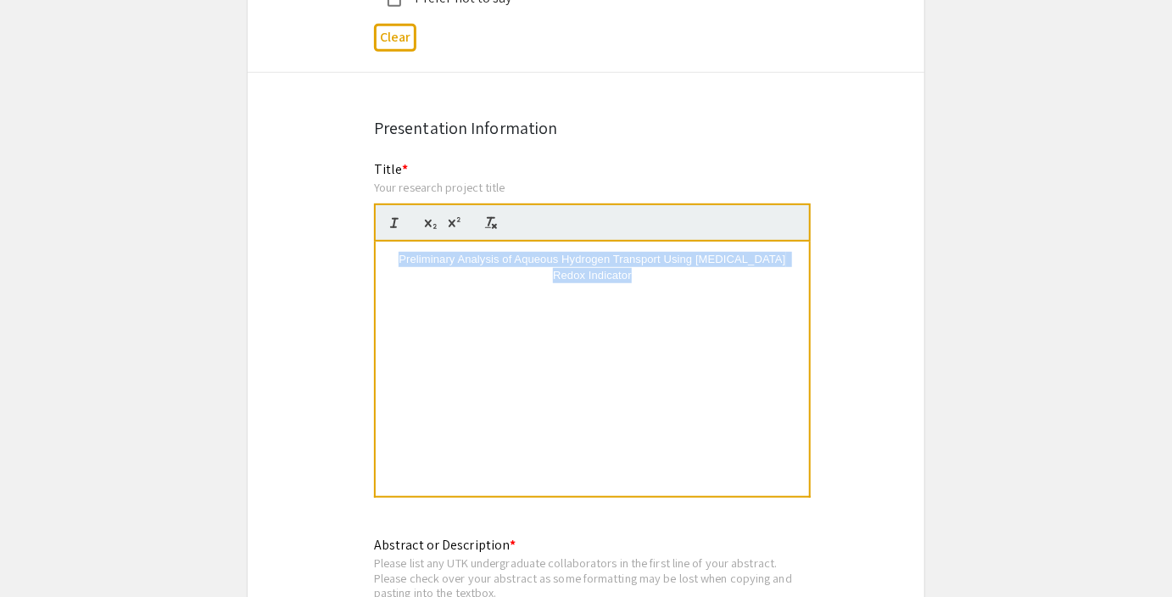
drag, startPoint x: 619, startPoint y: 198, endPoint x: 327, endPoint y: 152, distance: 295.3
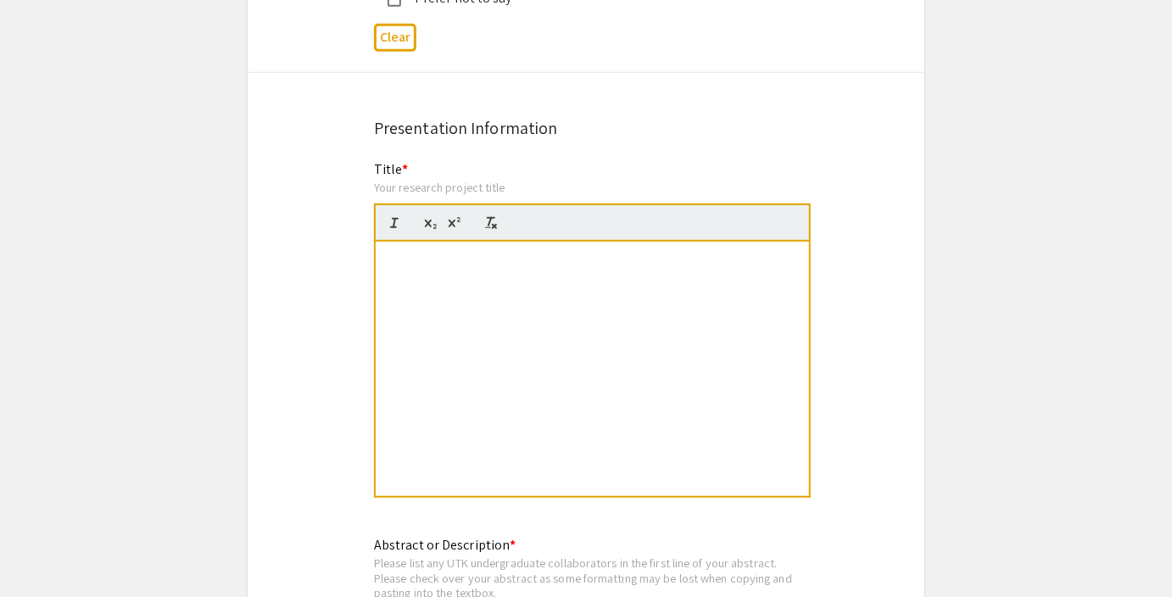
click at [493, 252] on p "Preliminary Analysis of Aqueous Hydrogen Transport Using Methylene Blue Redox I…" at bounding box center [592, 267] width 408 height 31
click at [607, 283] on p at bounding box center [592, 290] width 408 height 15
click at [527, 252] on p "Preliminary Analysis of Aqueous Hydrogen Transport Using Methylene Blue Redox I…" at bounding box center [592, 267] width 408 height 31
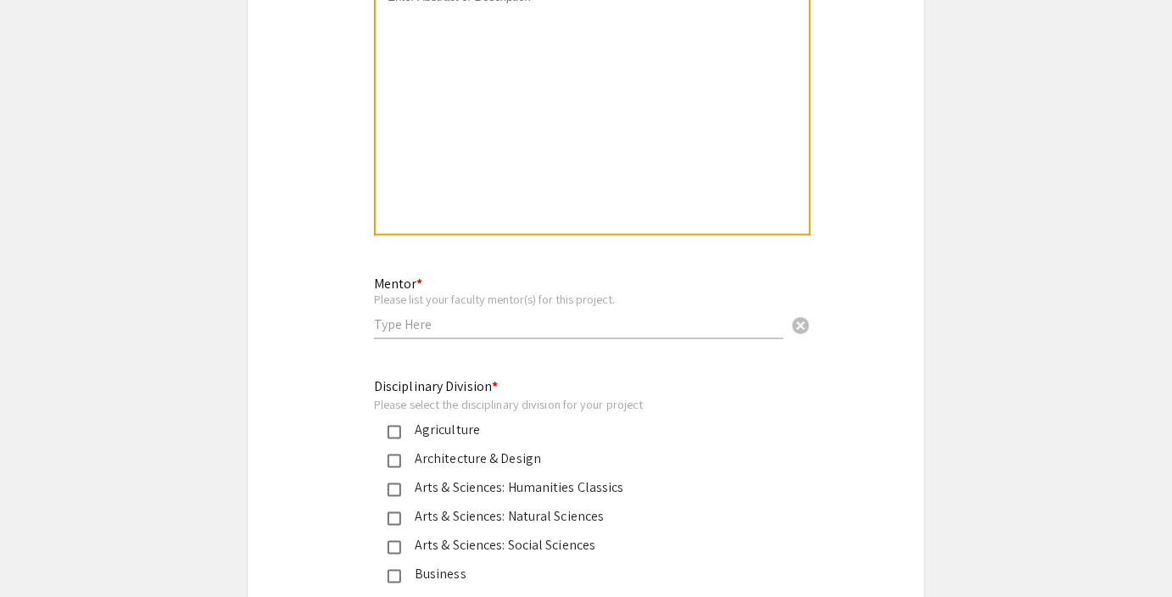
scroll to position [3970, 0]
click at [455, 315] on input "text" at bounding box center [578, 324] width 409 height 18
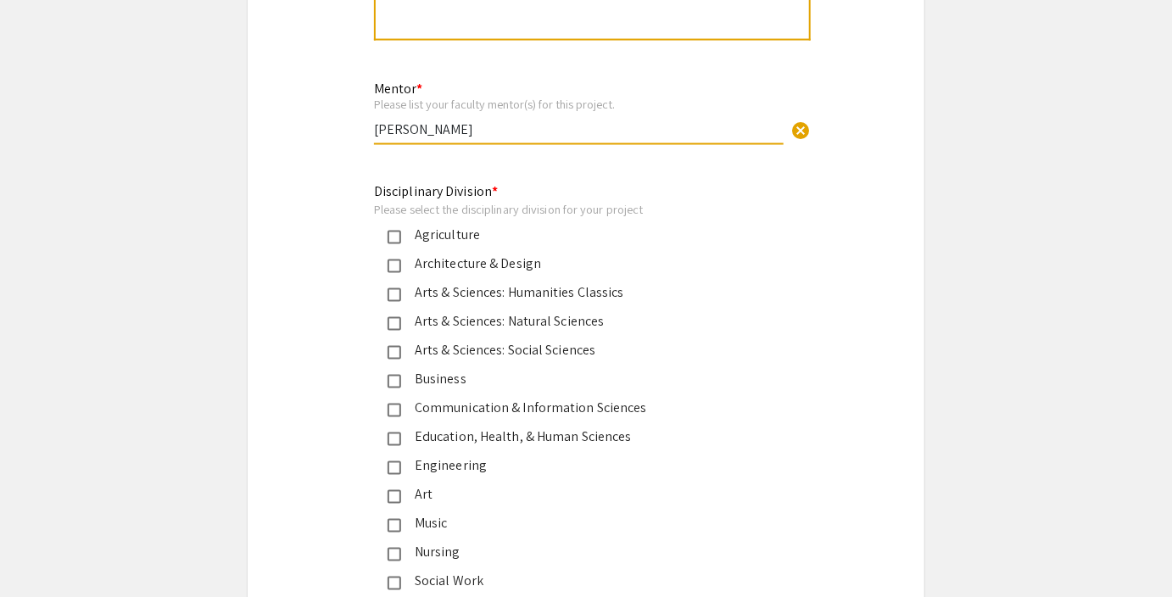
scroll to position [4155, 0]
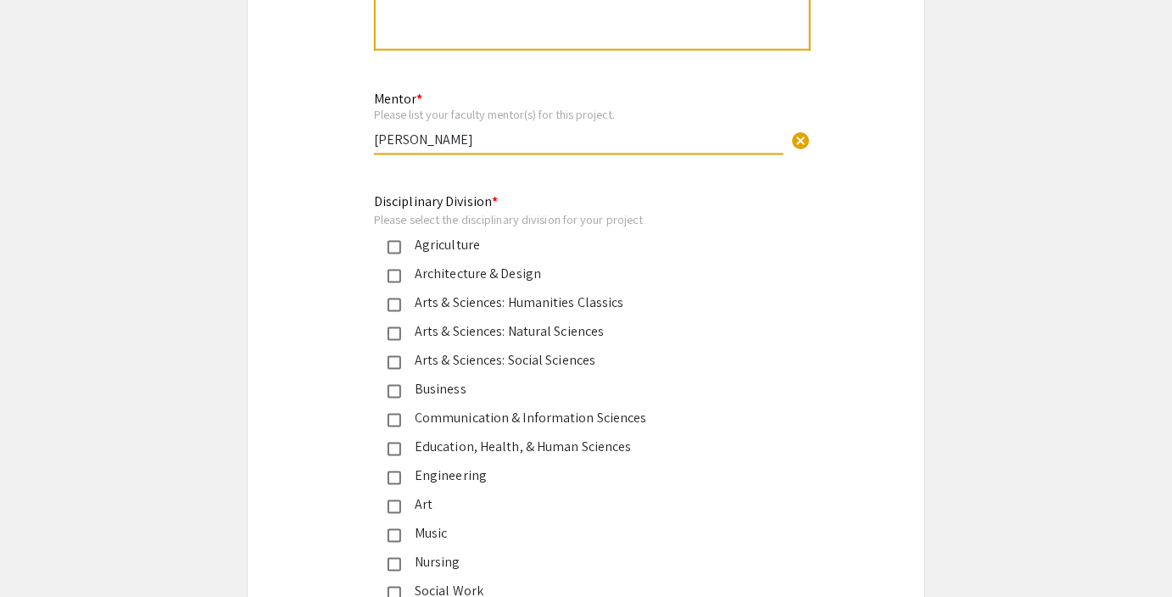
type input "Anna Herring"
click at [456, 466] on div "Engineering" at bounding box center [579, 476] width 356 height 20
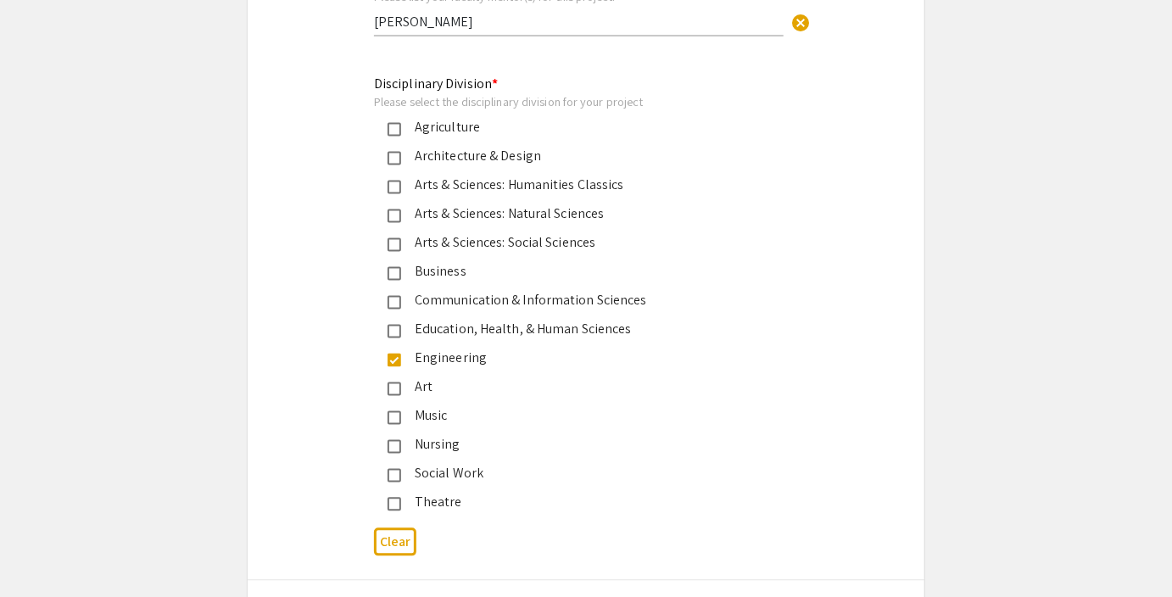
scroll to position [4412, 0]
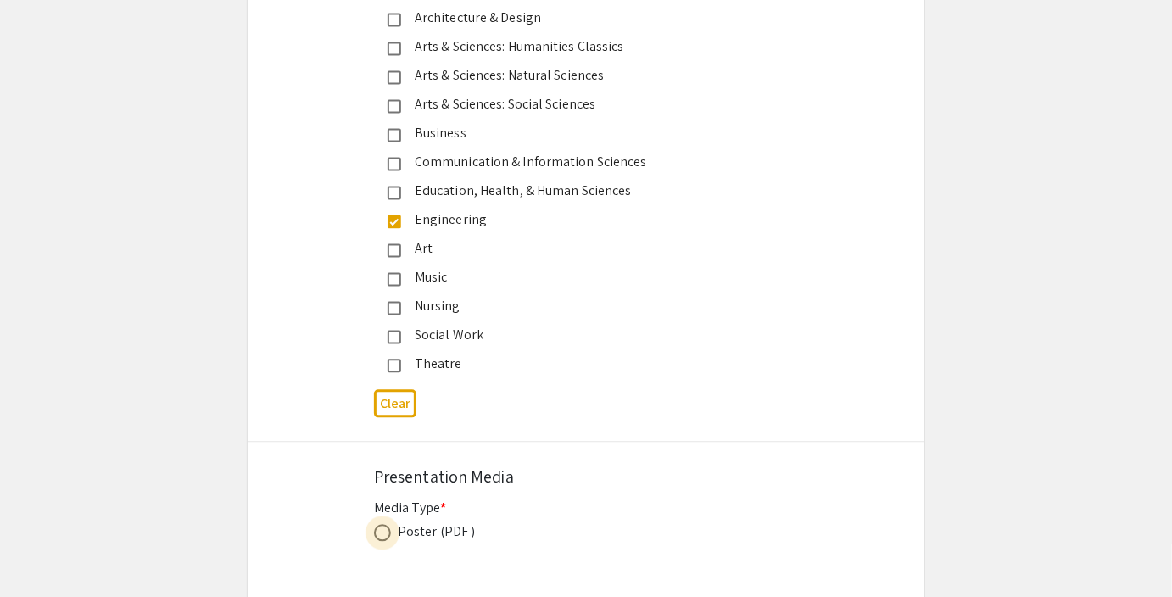
click at [380, 524] on span at bounding box center [382, 532] width 17 height 17
click at [380, 524] on input "radio" at bounding box center [382, 532] width 17 height 17
radio input "true"
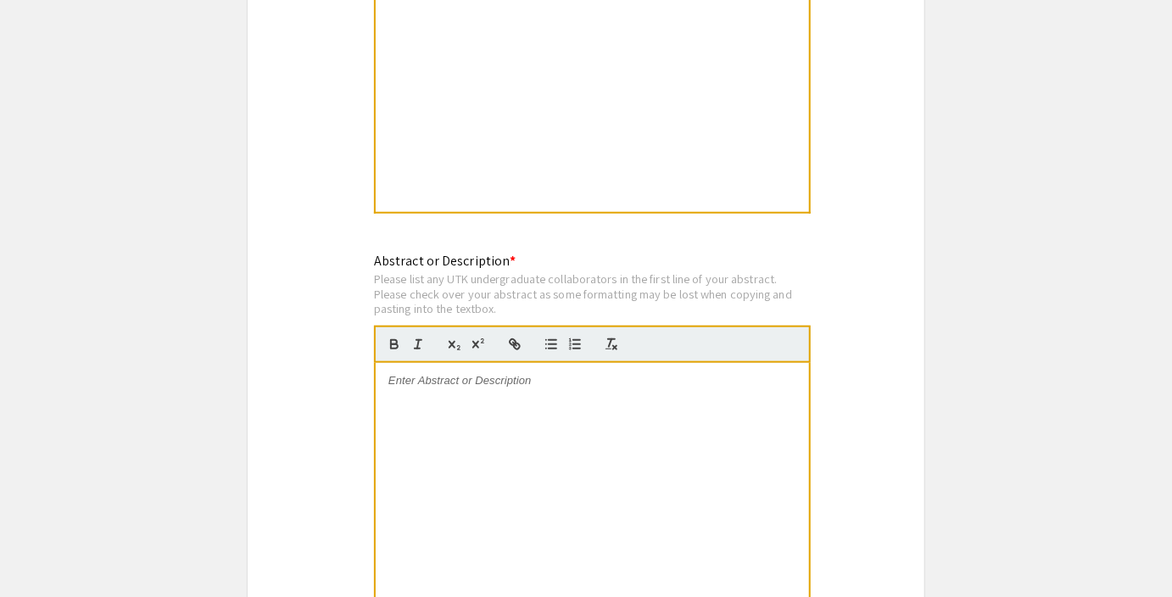
scroll to position [3586, 0]
click at [649, 437] on div at bounding box center [592, 491] width 433 height 254
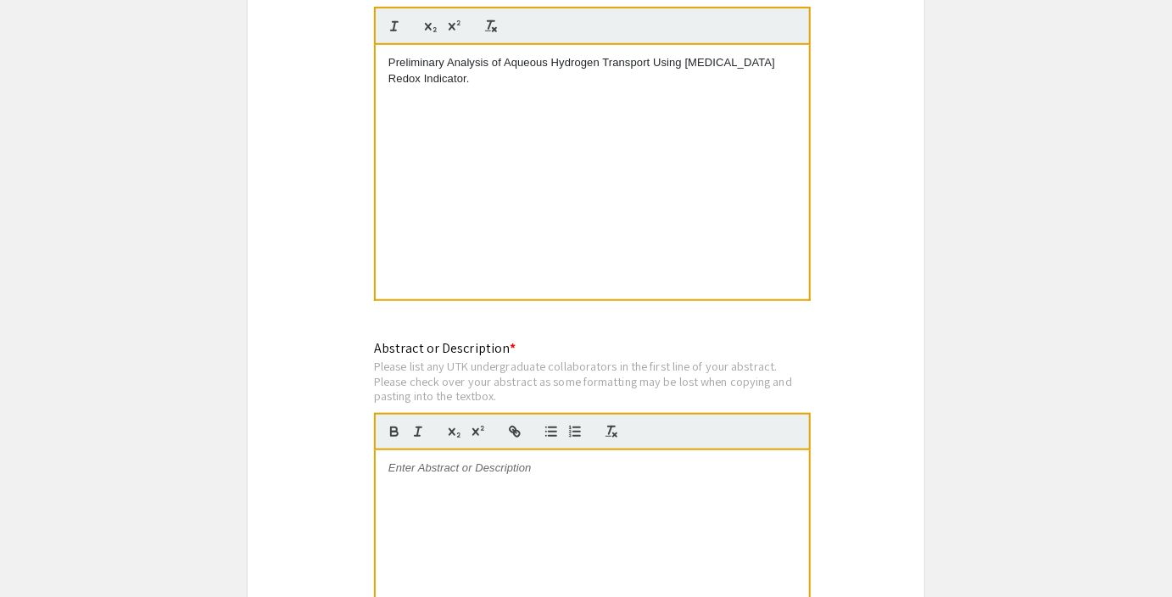
scroll to position [3499, 0]
click at [522, 450] on div at bounding box center [592, 577] width 433 height 254
click at [542, 460] on p at bounding box center [592, 467] width 408 height 15
drag, startPoint x: 450, startPoint y: 287, endPoint x: 620, endPoint y: 285, distance: 169.6
click at [620, 359] on div "Please list any UTK undergraduate collaborators in the first line of your abstr…" at bounding box center [592, 381] width 437 height 45
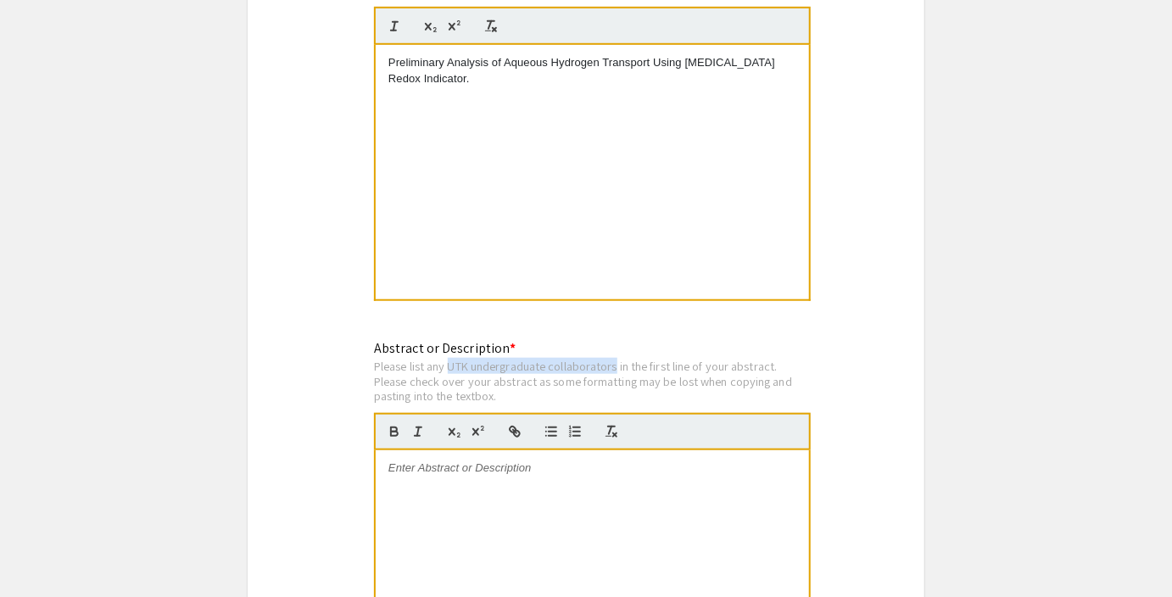
click at [620, 359] on div "Please list any UTK undergraduate collaborators in the first line of your abstr…" at bounding box center [592, 381] width 437 height 45
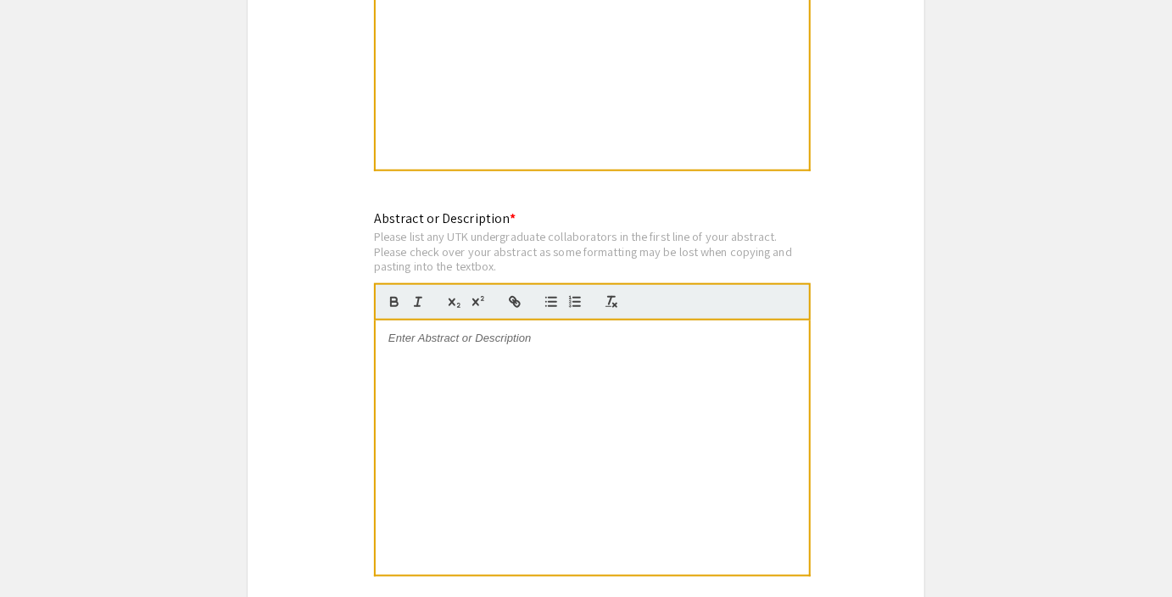
scroll to position [3628, 0]
click at [512, 331] on p at bounding box center [592, 338] width 408 height 15
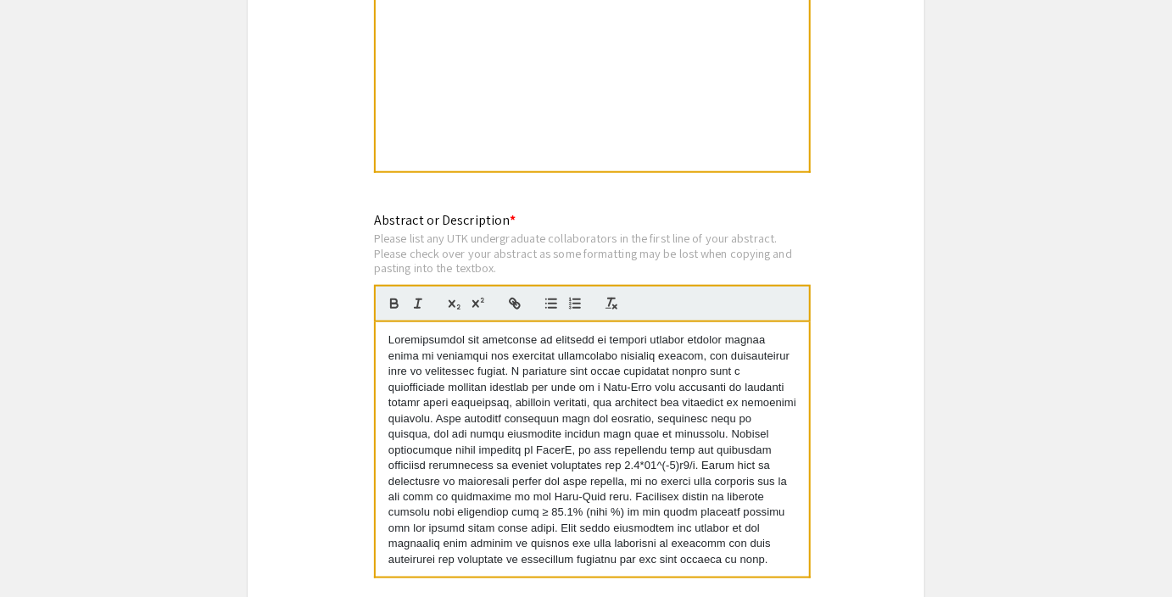
scroll to position [0, 0]
click at [473, 416] on p at bounding box center [592, 449] width 408 height 235
click at [406, 332] on p at bounding box center [592, 449] width 408 height 235
click at [644, 333] on p at bounding box center [592, 449] width 408 height 235
click at [758, 456] on p at bounding box center [592, 449] width 408 height 235
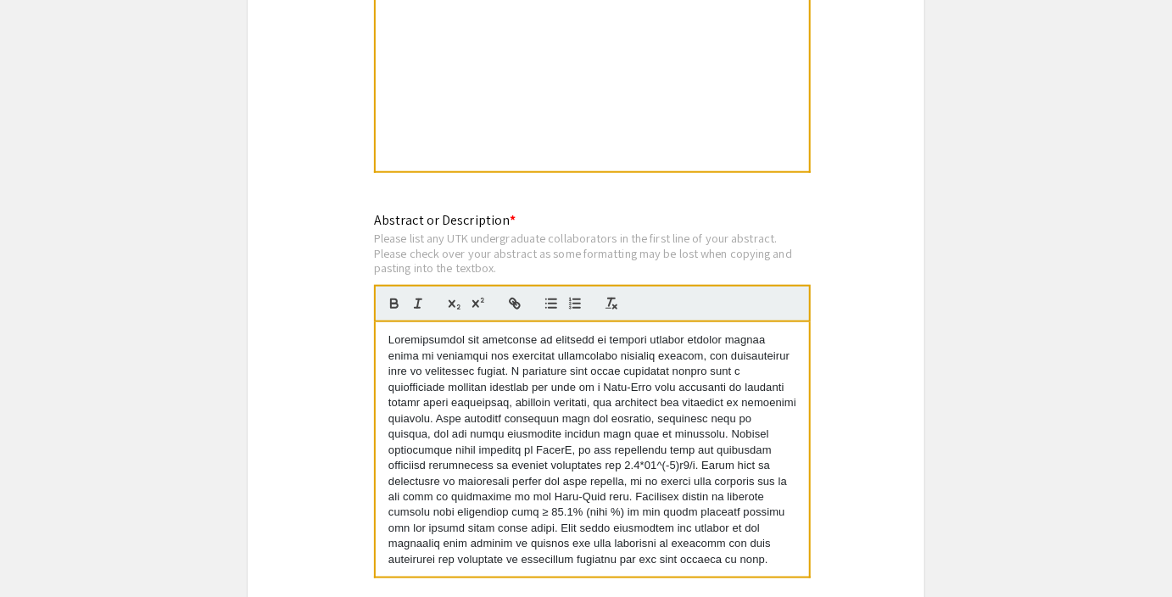
click at [748, 471] on p at bounding box center [592, 449] width 408 height 235
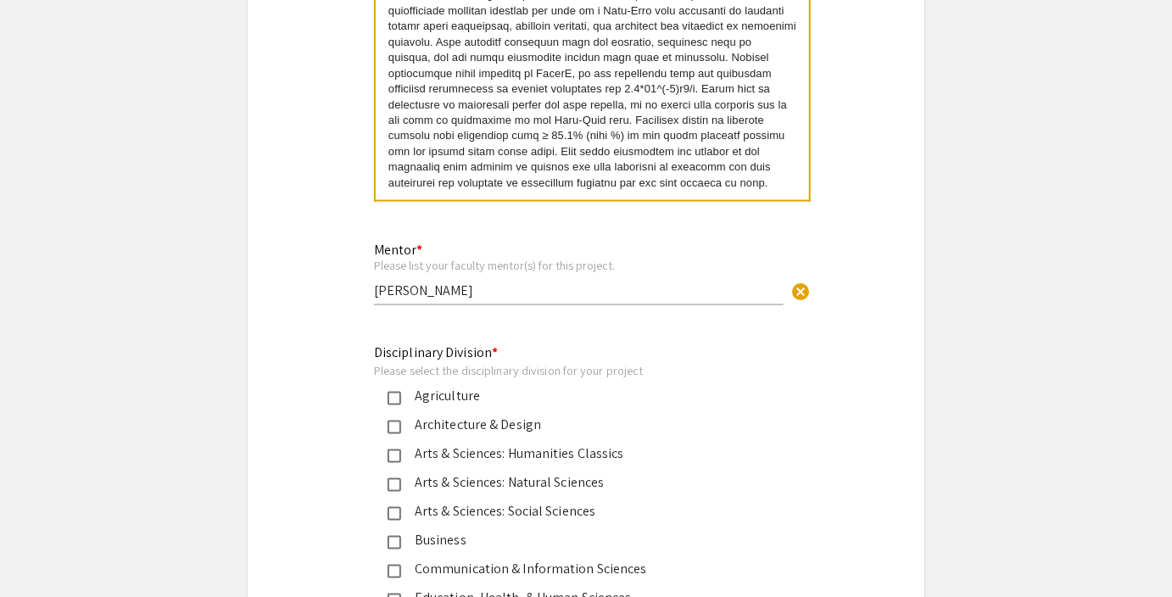
scroll to position [4005, 0]
click at [386, 280] on input "Anna Herring" at bounding box center [578, 289] width 409 height 18
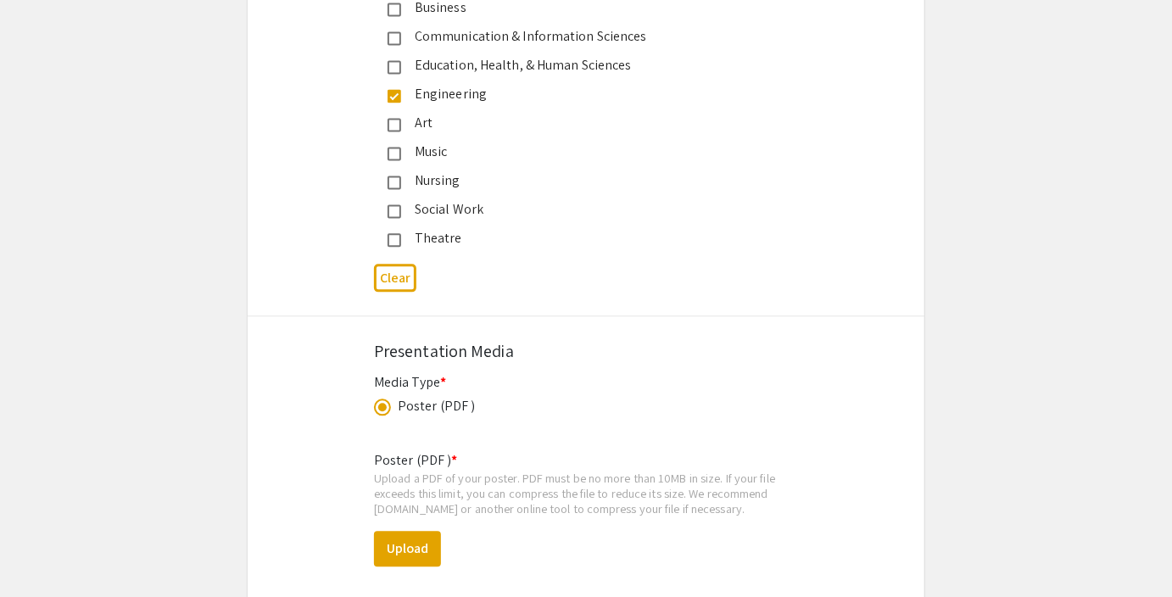
scroll to position [4581, 0]
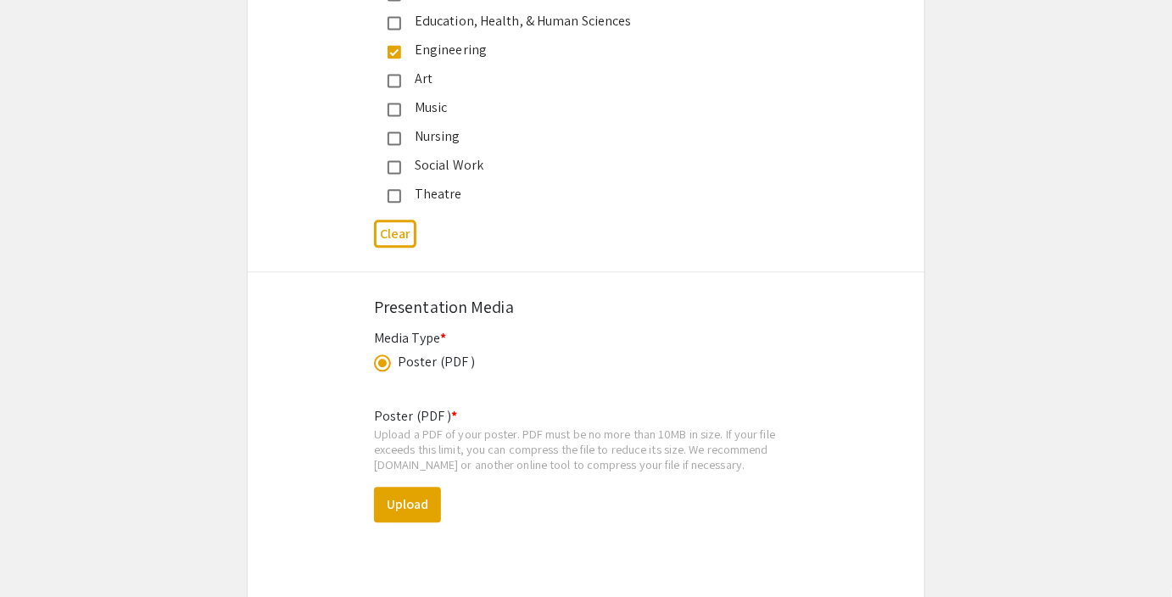
type input "[PERSON_NAME]"
click at [402, 487] on button "Upload" at bounding box center [407, 505] width 67 height 36
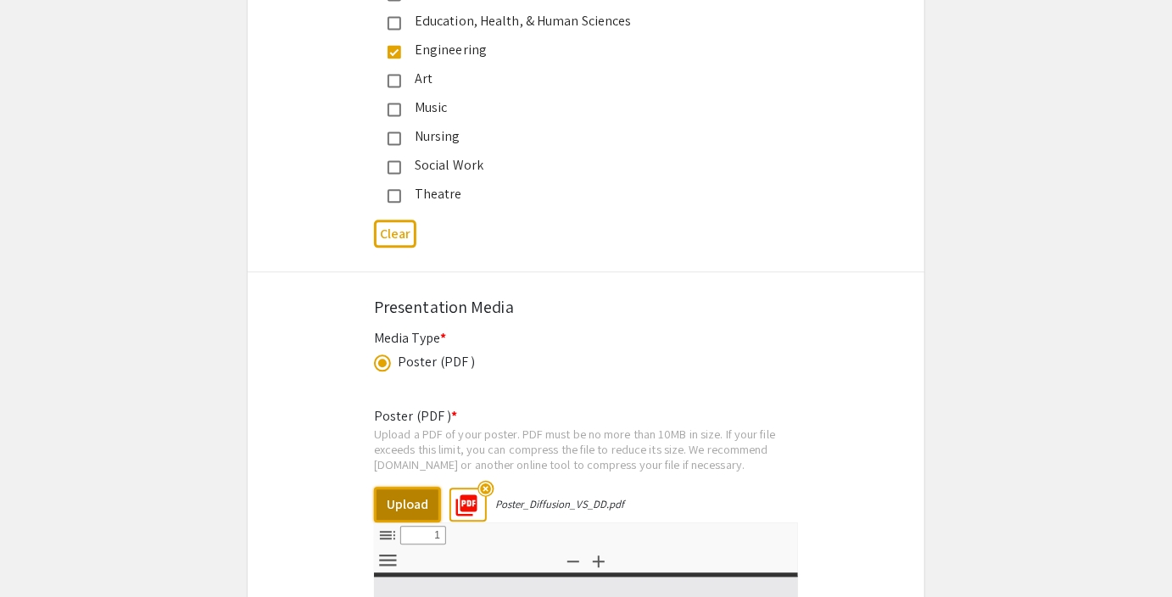
select select "custom"
type input "0"
select select "custom"
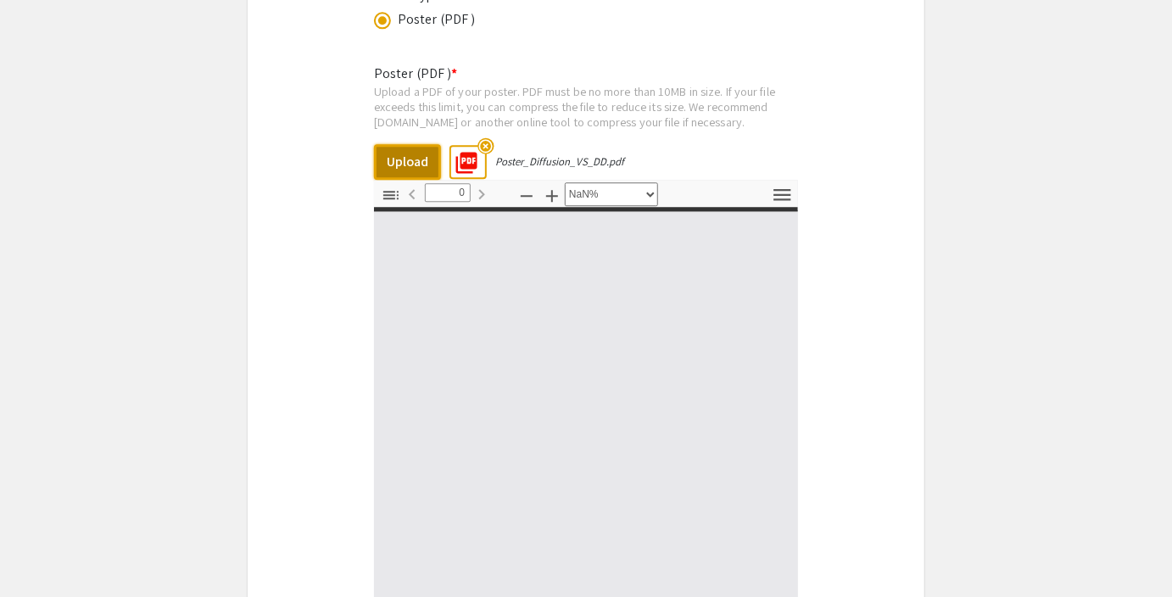
type input "1"
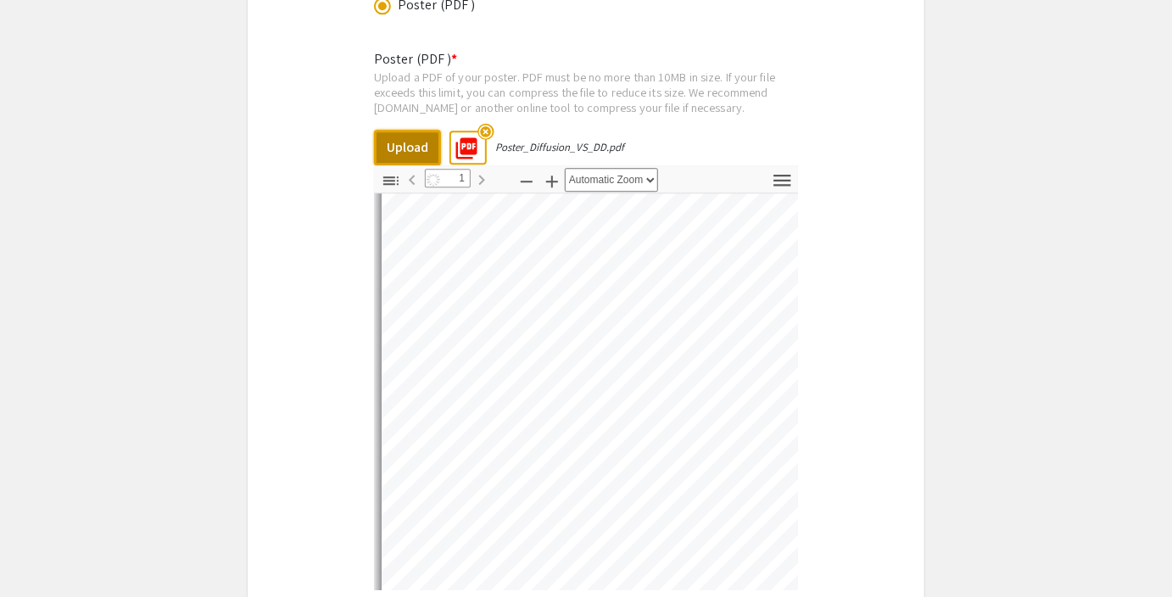
select select "auto"
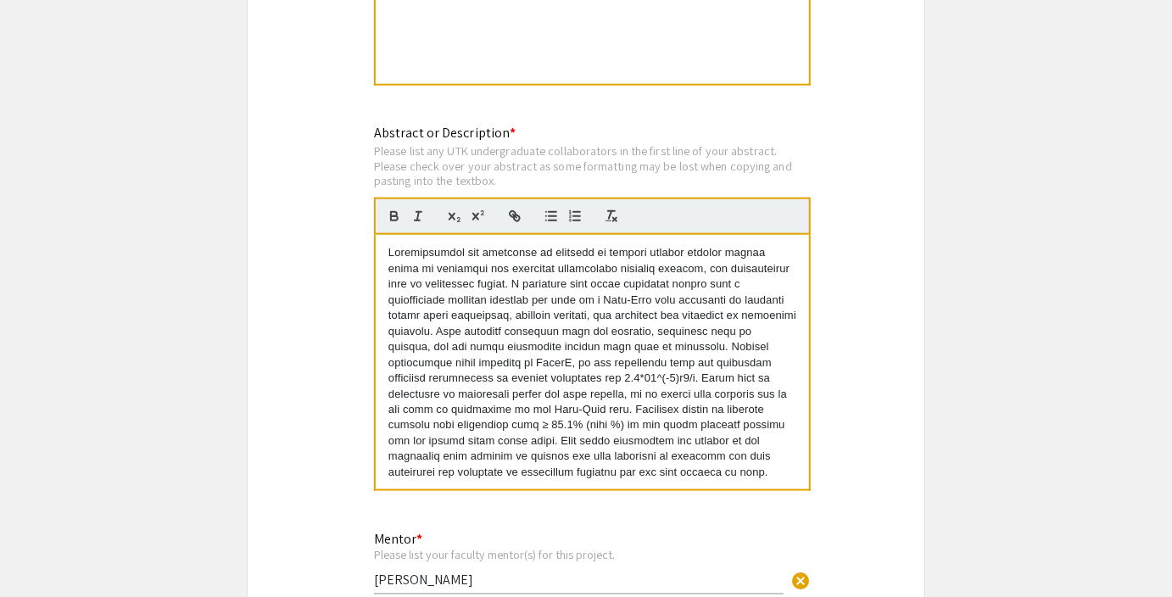
scroll to position [3715, 0]
drag, startPoint x: 447, startPoint y: 66, endPoint x: 621, endPoint y: 70, distance: 173.8
click at [621, 143] on div "Please list any UTK undergraduate collaborators in the first line of your abstr…" at bounding box center [592, 165] width 437 height 45
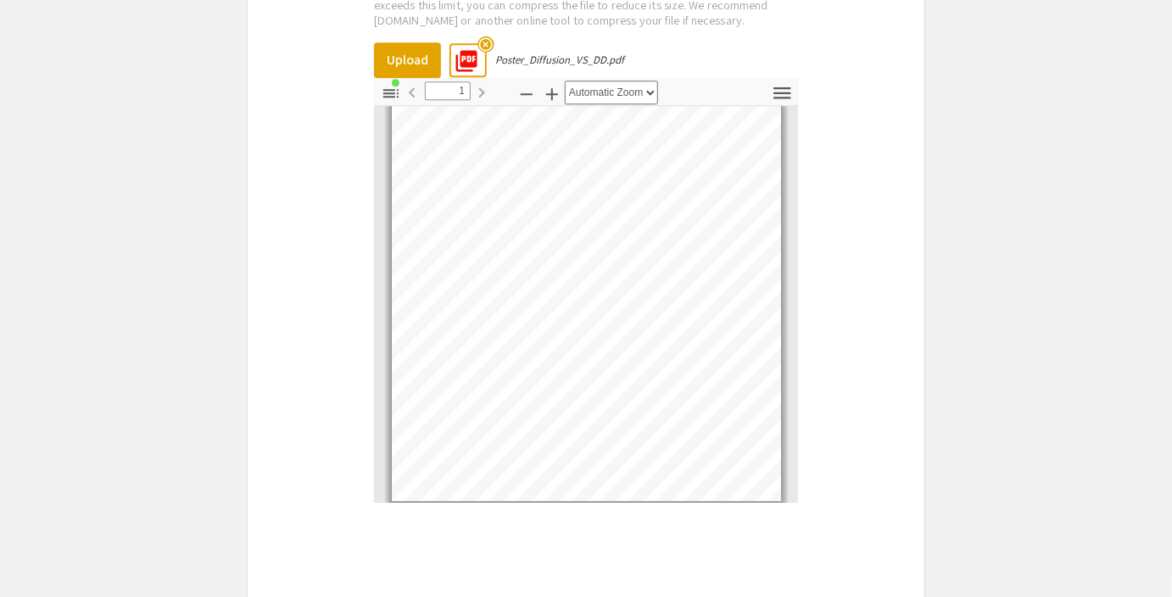
scroll to position [139, 0]
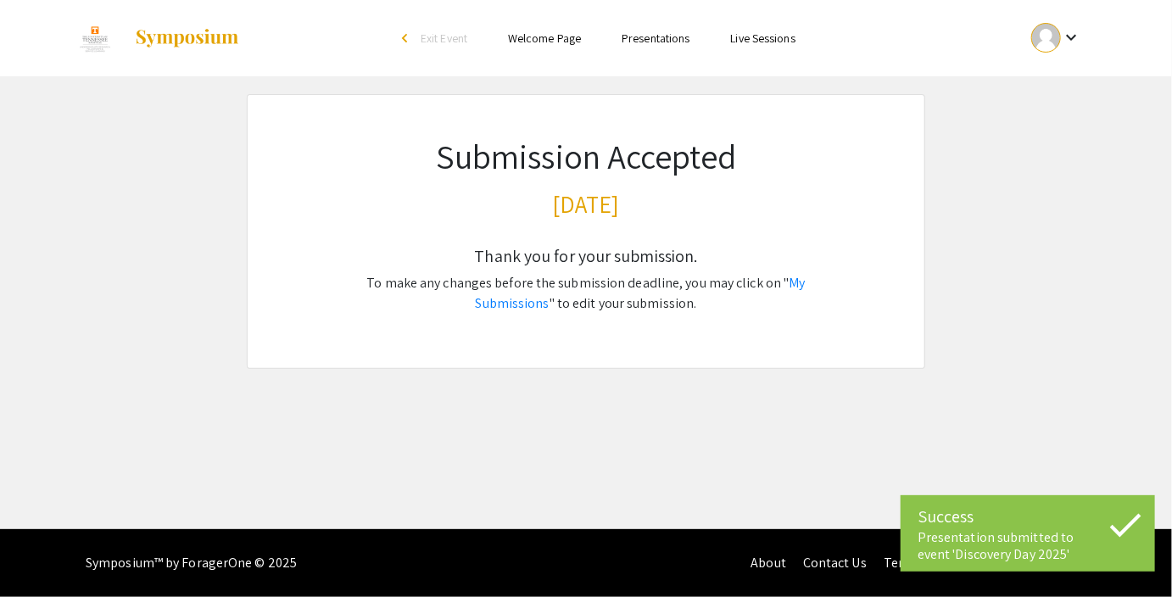
scroll to position [0, 0]
click at [788, 281] on link "My Submissions" at bounding box center [641, 293] width 330 height 38
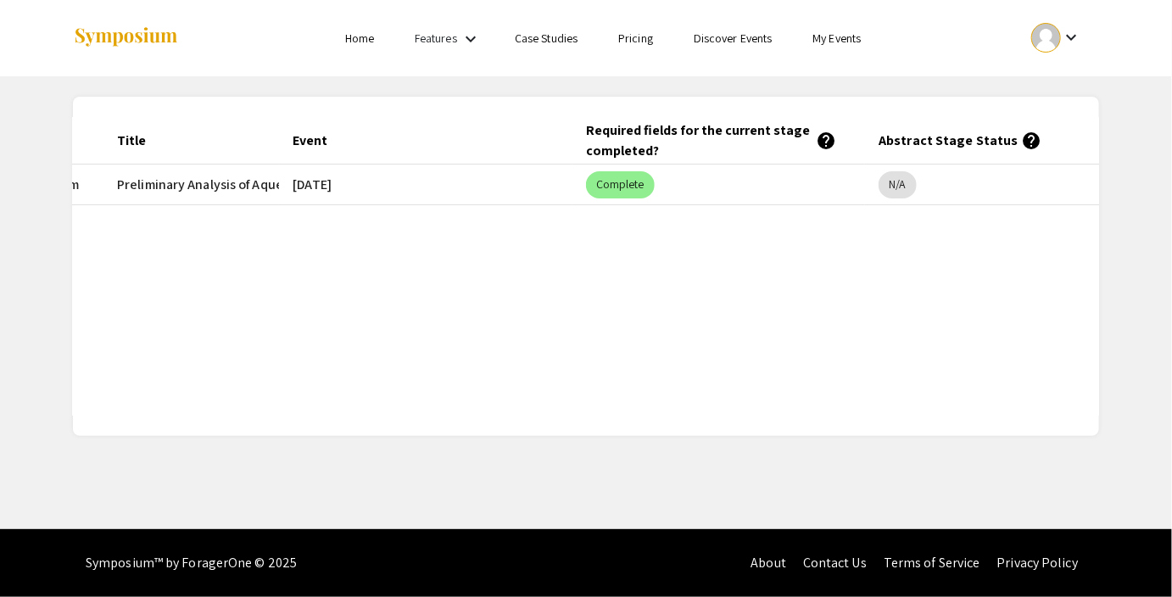
scroll to position [0, 216]
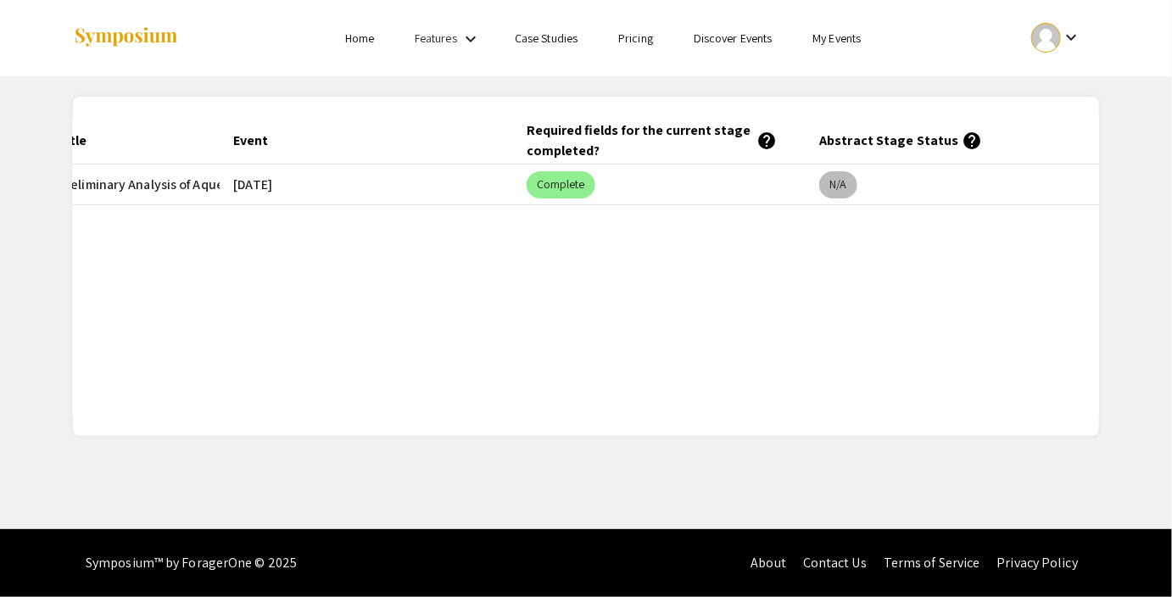
click at [826, 191] on mat-chip "N/A" at bounding box center [837, 184] width 37 height 27
click at [821, 187] on mat-chip "N/A" at bounding box center [837, 184] width 37 height 27
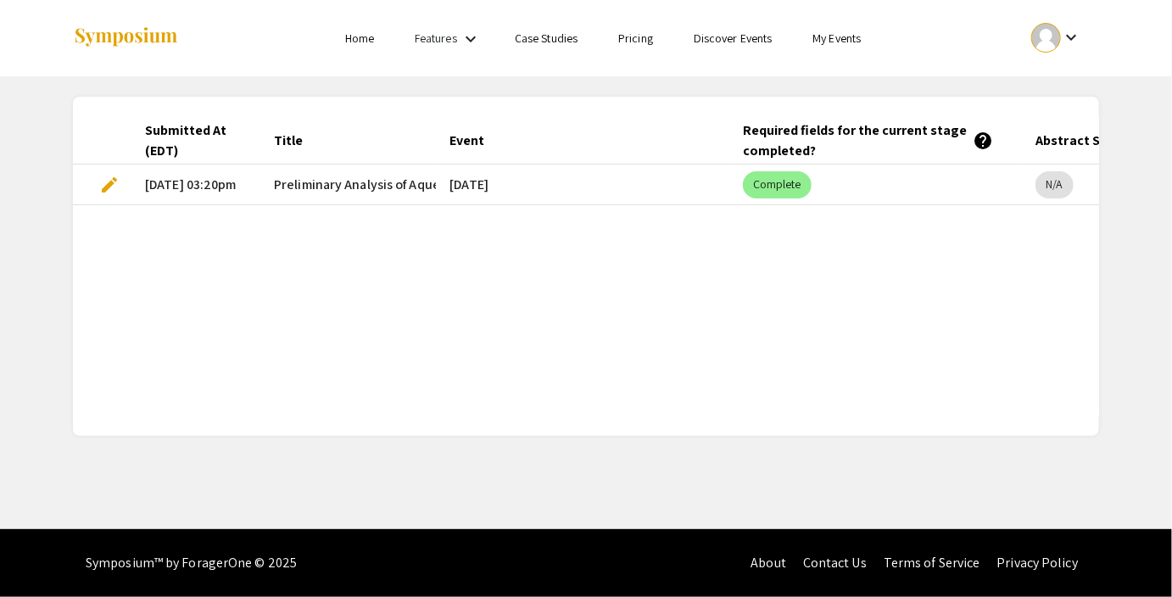
click at [110, 179] on span "edit" at bounding box center [109, 185] width 20 height 20
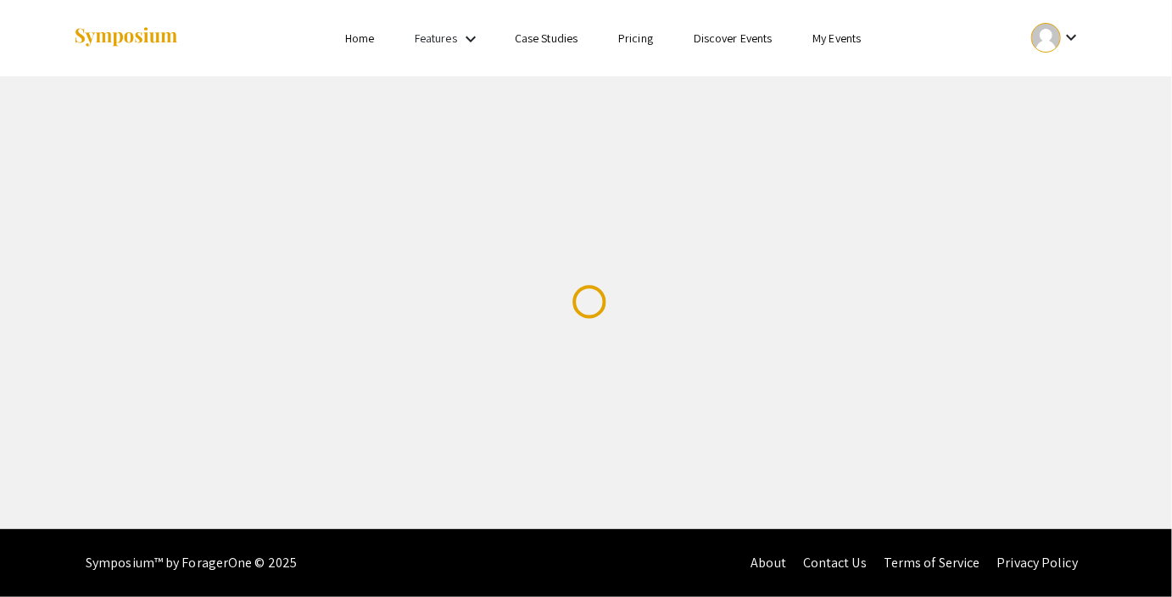
click at [110, 179] on div "Skip navigation Home Features keyboard_arrow_down Case Studies Pricing Discover…" at bounding box center [586, 264] width 1172 height 529
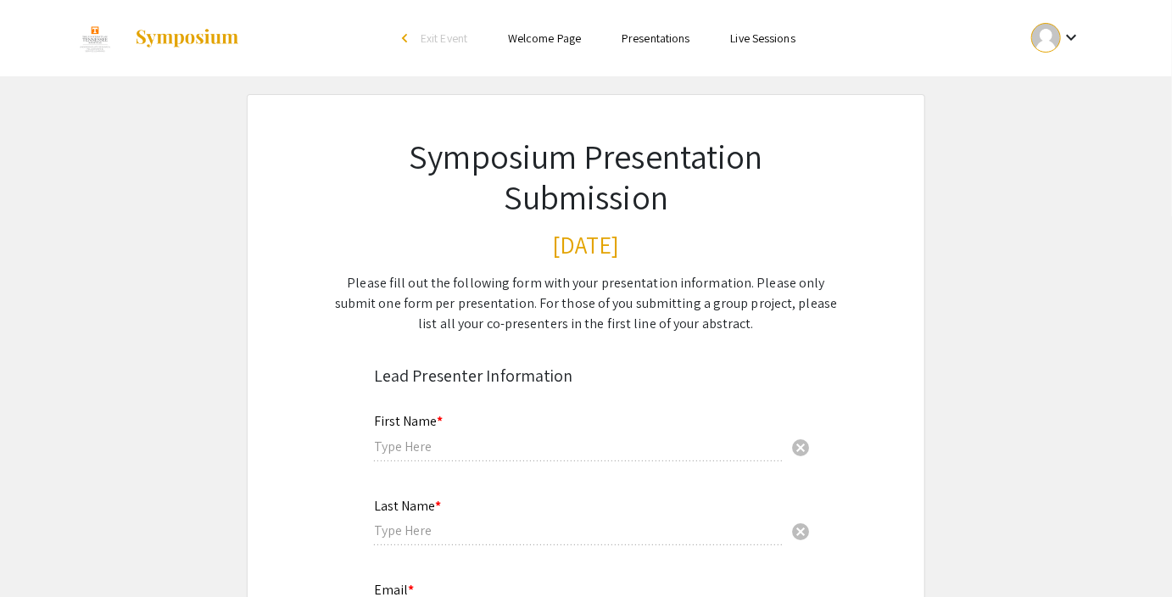
type input "[PERSON_NAME]"
type input "[EMAIL_ADDRESS][DOMAIN_NAME]"
type input "Chemical and Biomolecular Engineering"
radio input "true"
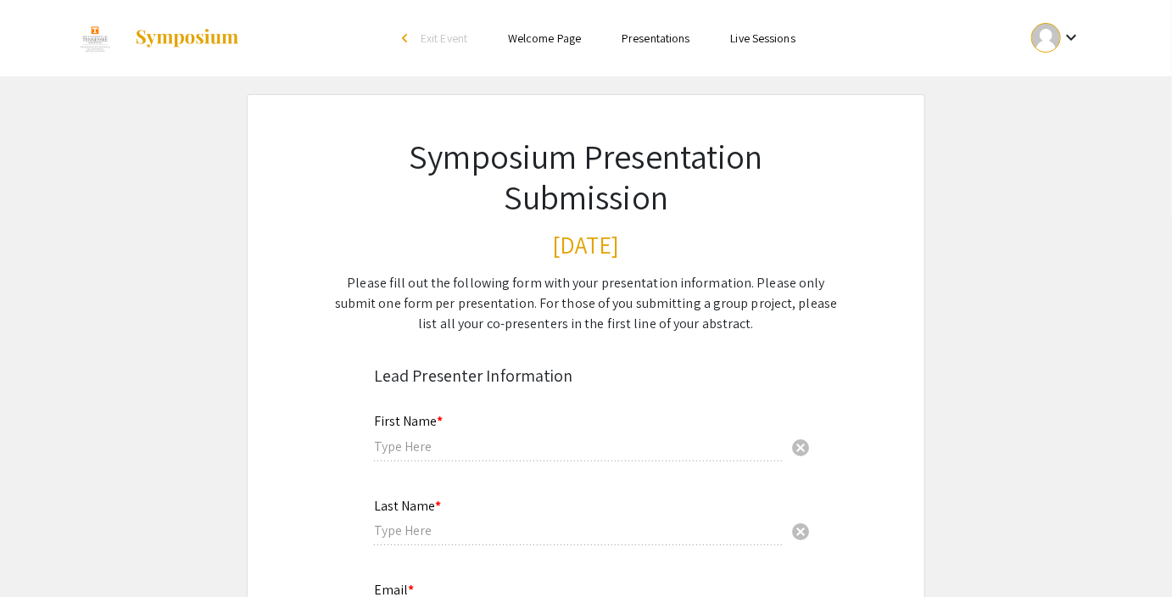
type input "vsisson"
radio input "true"
type input "[DATE]"
type input "[PERSON_NAME]"
radio input "true"
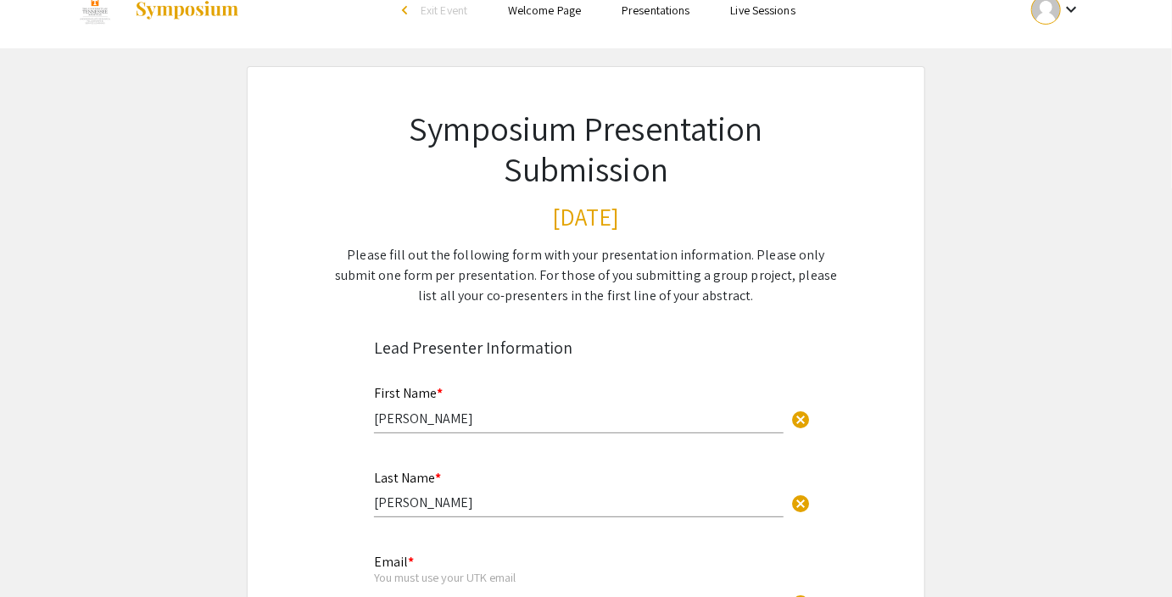
select select "custom"
type input "0"
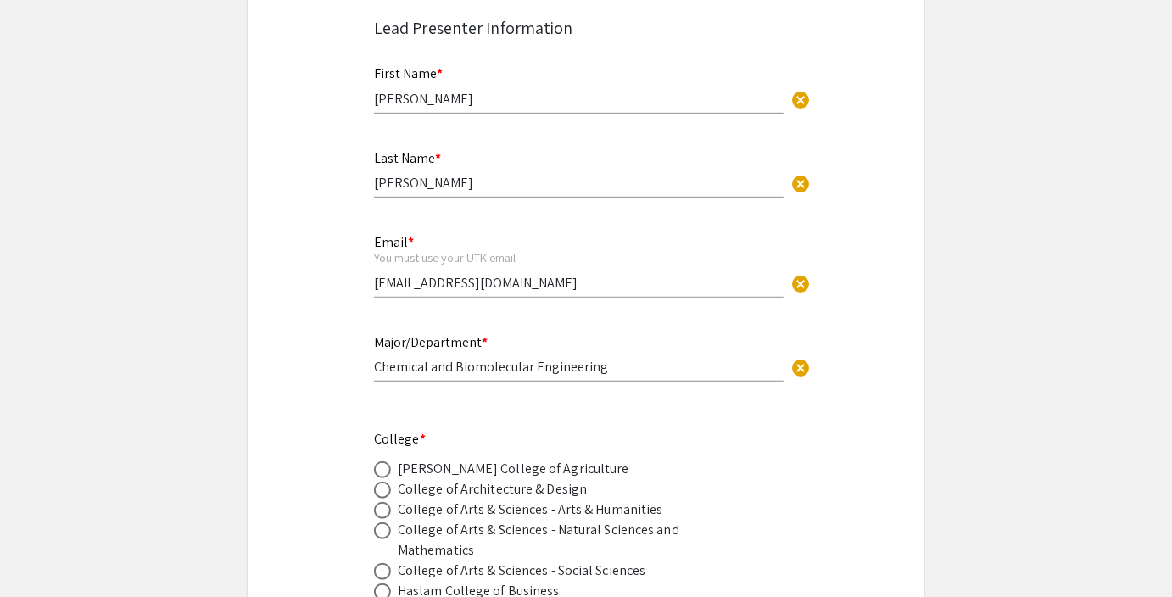
select select "auto"
type input "1"
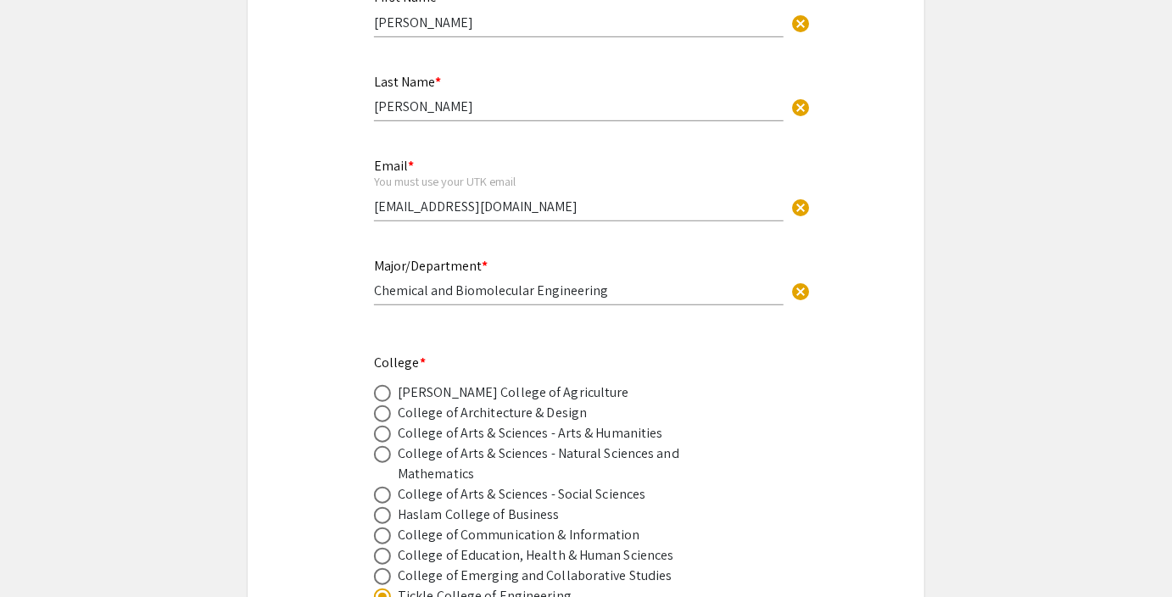
select select "auto"
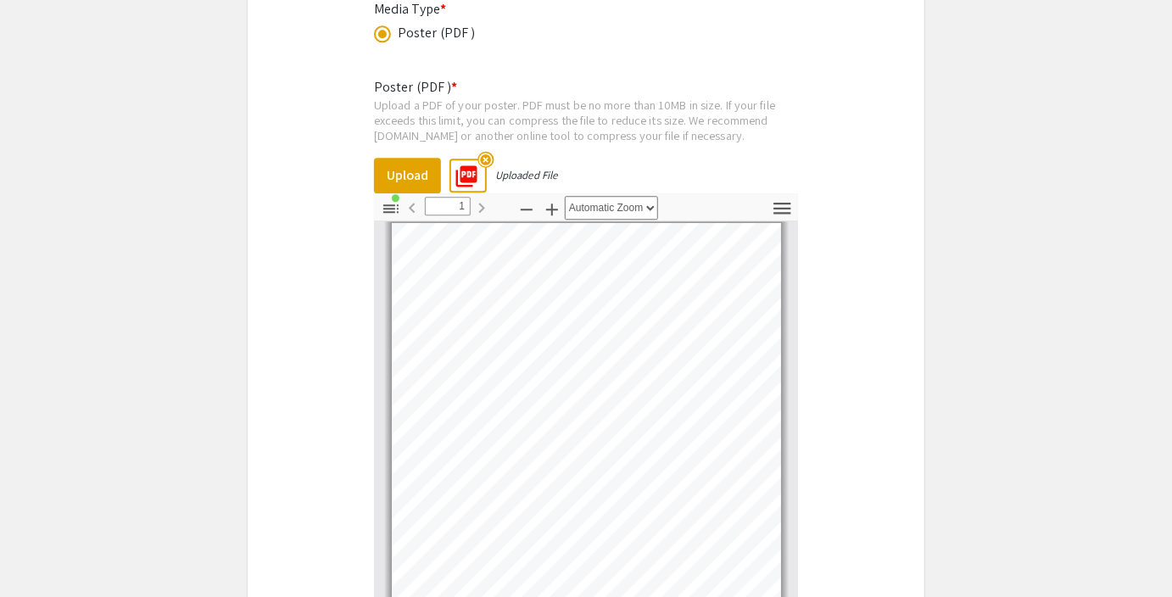
scroll to position [5025, 0]
